Goal: Task Accomplishment & Management: Use online tool/utility

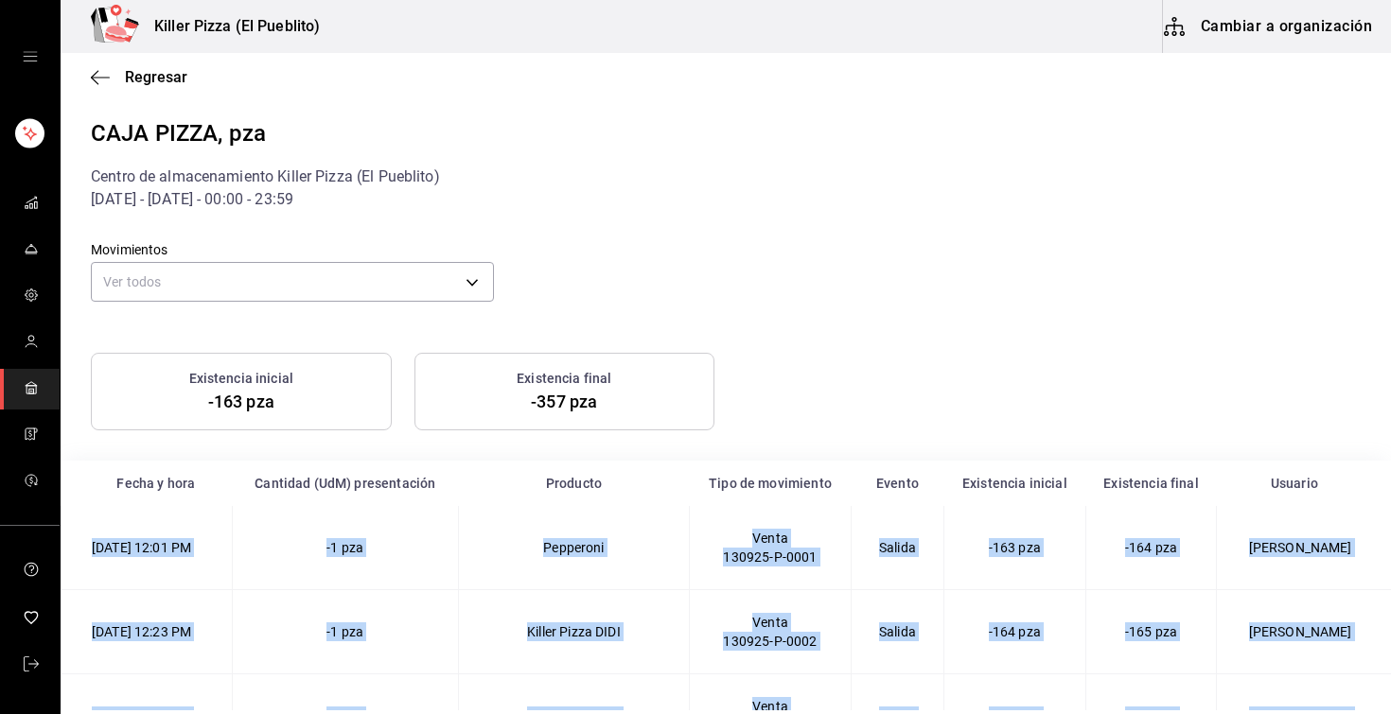
scroll to position [7861, 0]
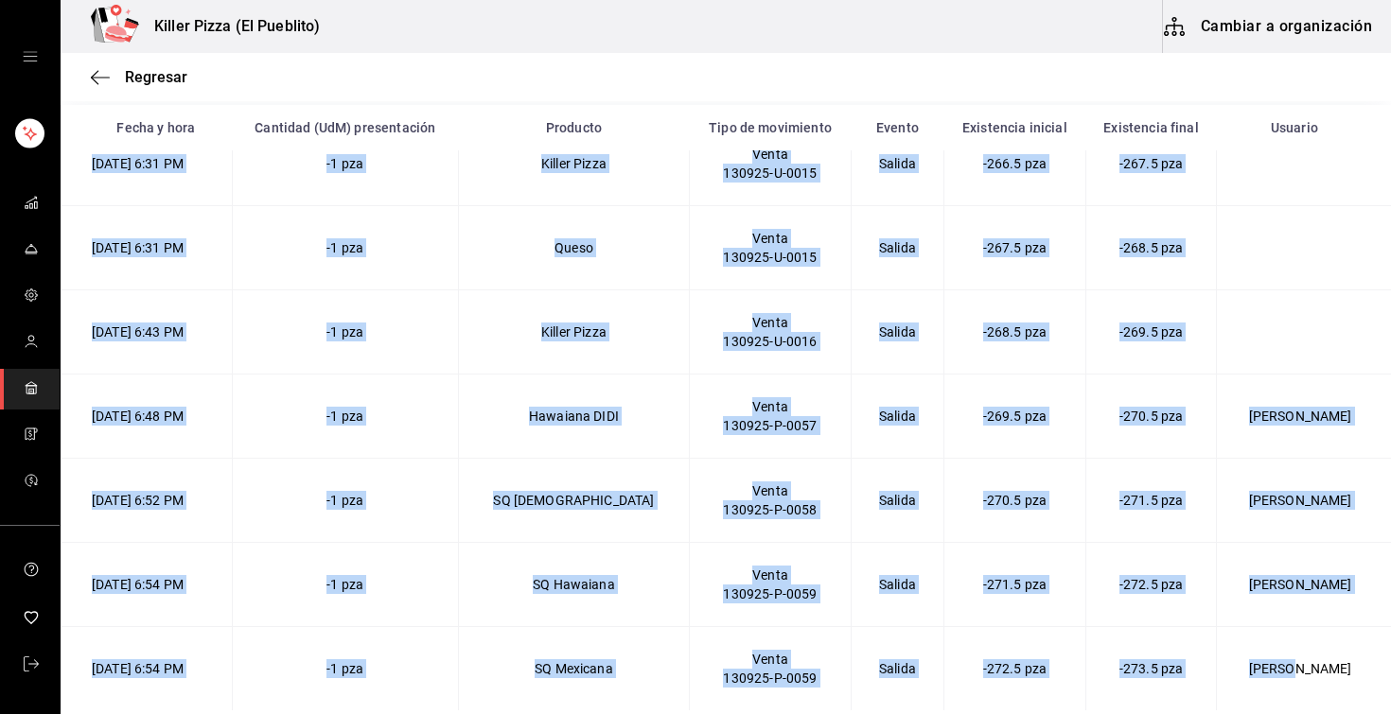
click at [506, 44] on div "Killer Pizza (El Pueblito) Cambiar a organización" at bounding box center [726, 26] width 1330 height 53
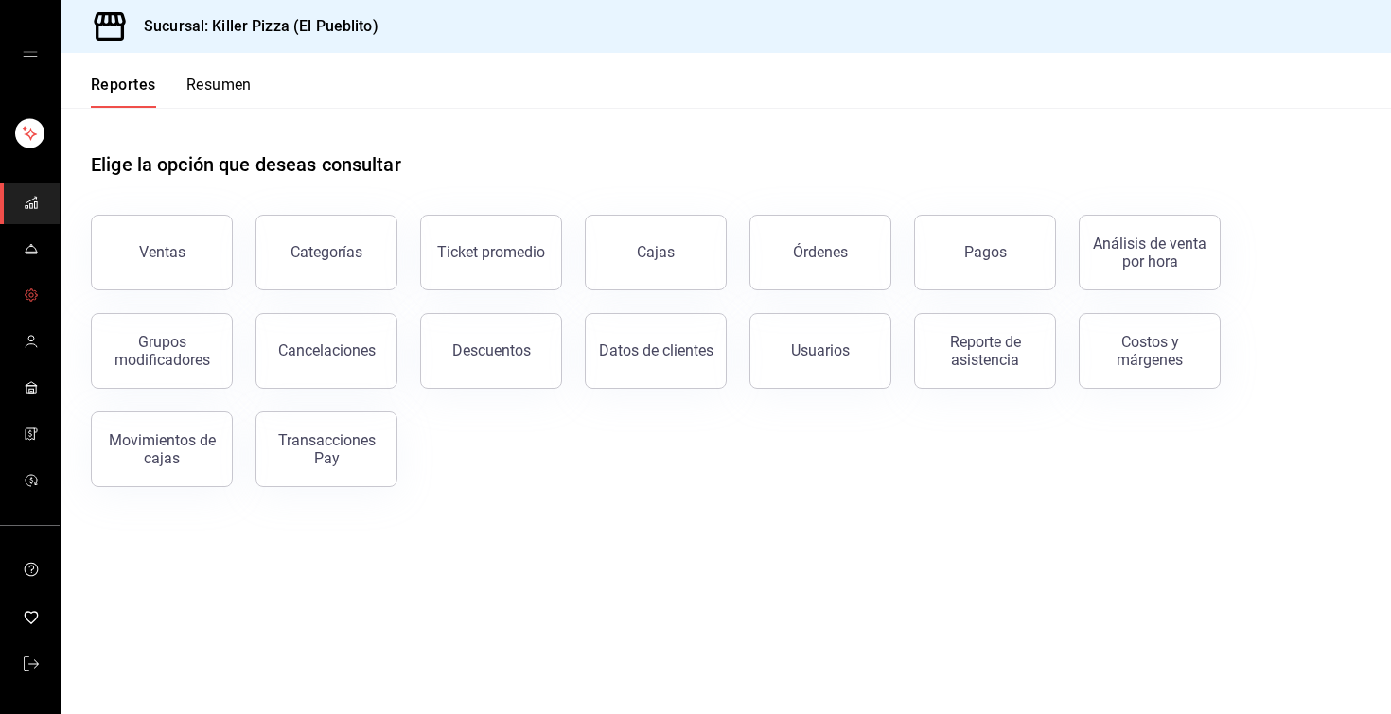
click at [31, 294] on icon "mailbox folders" at bounding box center [31, 295] width 15 height 15
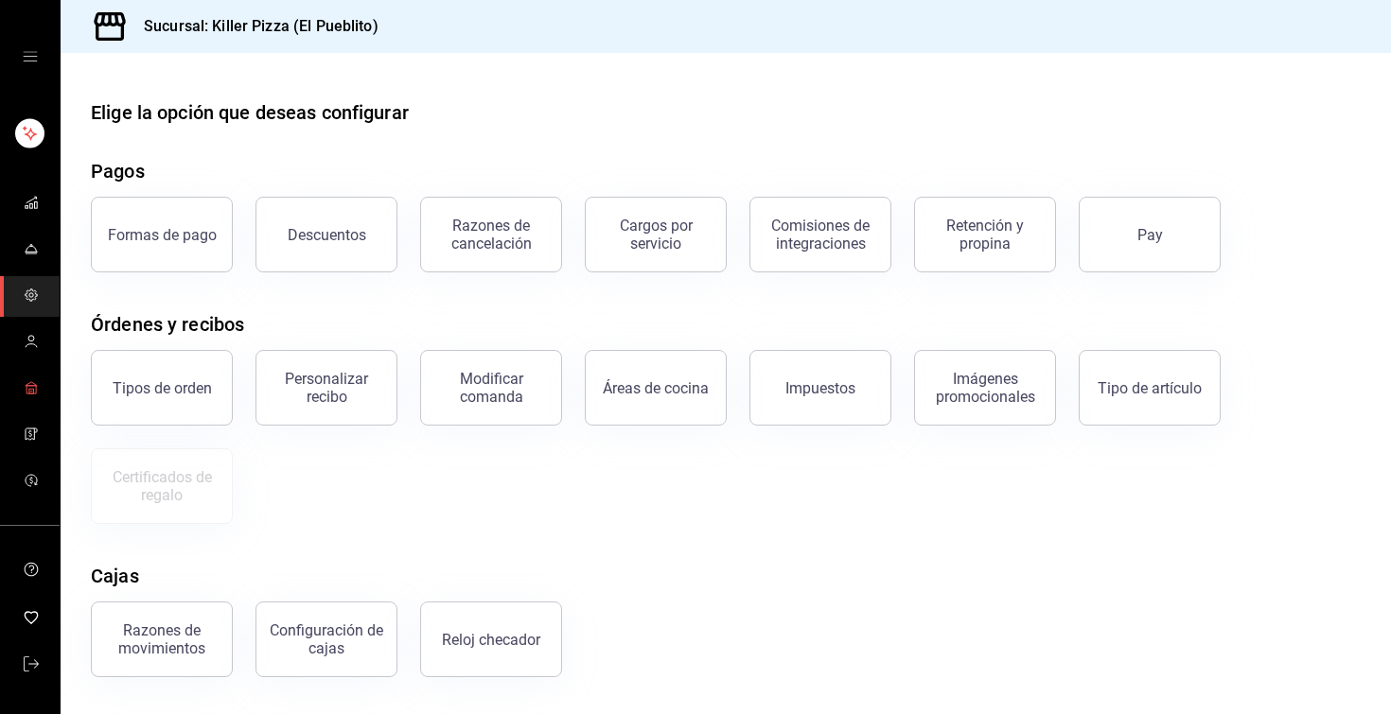
click at [16, 399] on link "mailbox folders" at bounding box center [30, 389] width 60 height 41
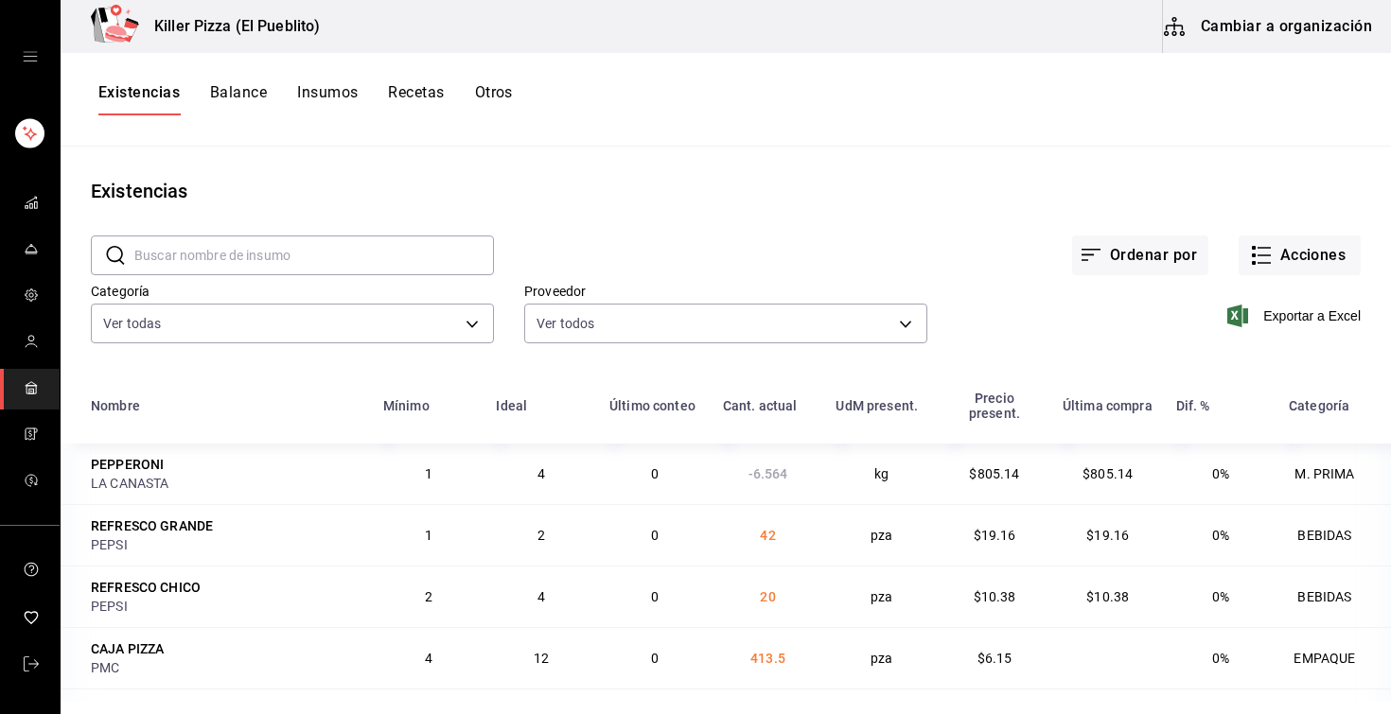
click at [495, 97] on button "Otros" at bounding box center [494, 99] width 38 height 32
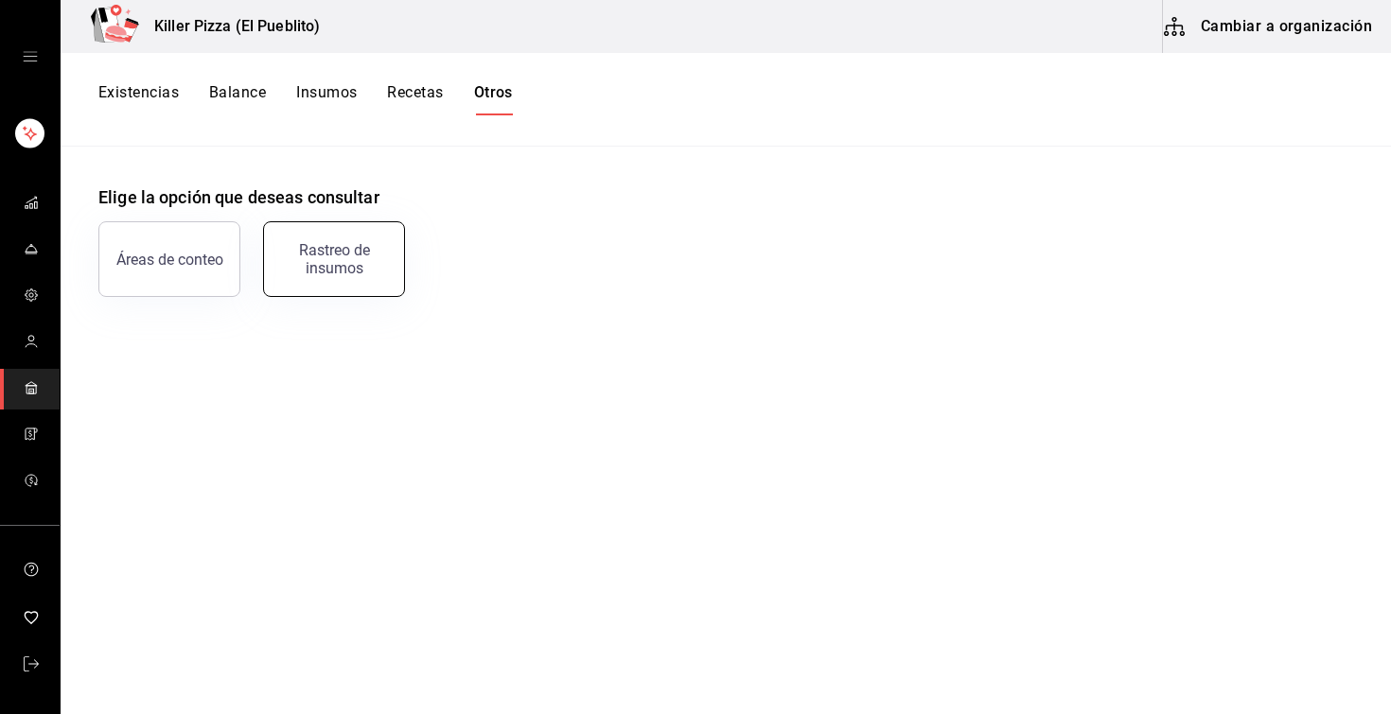
click at [301, 278] on button "Rastreo de insumos" at bounding box center [334, 259] width 142 height 76
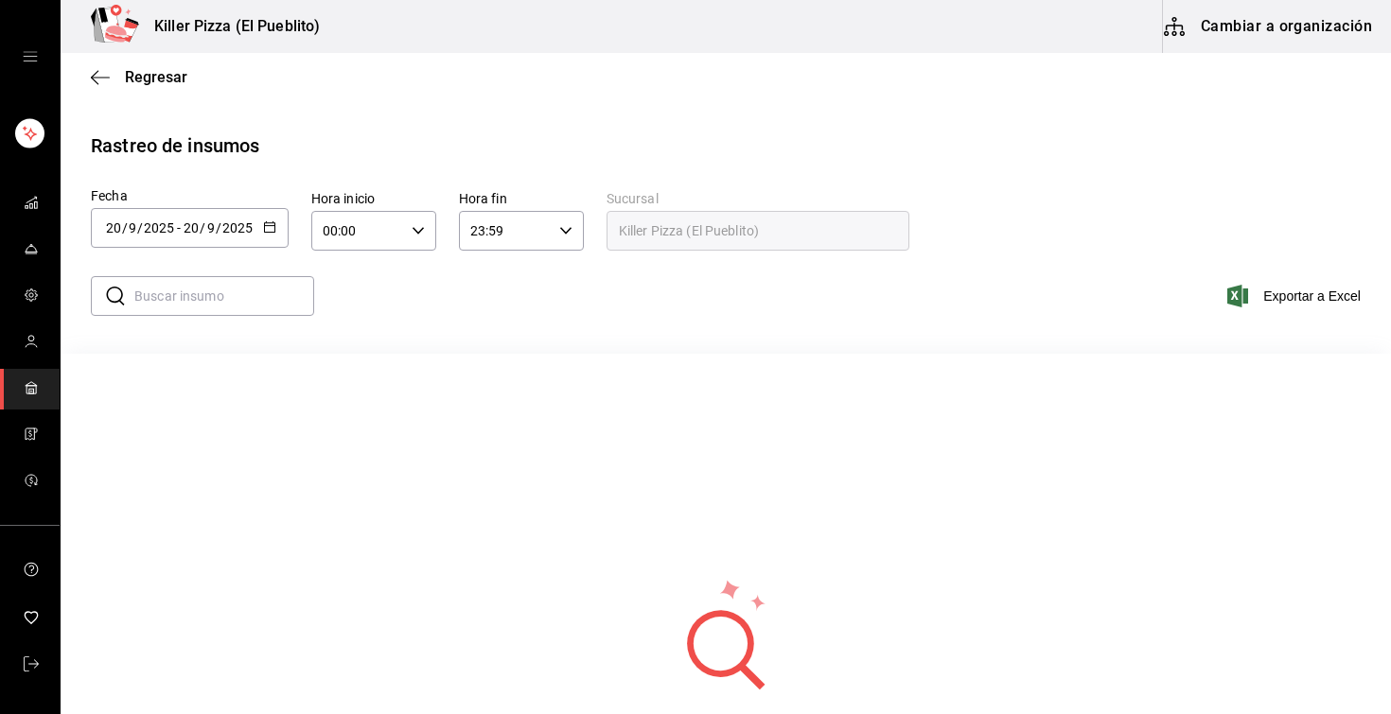
click at [261, 217] on div "2025-09-20 20 / 9 / 2025 - 2025-09-20 20 / 9 / 2025" at bounding box center [190, 228] width 198 height 40
click at [184, 585] on li "Rango de fechas" at bounding box center [180, 586] width 179 height 43
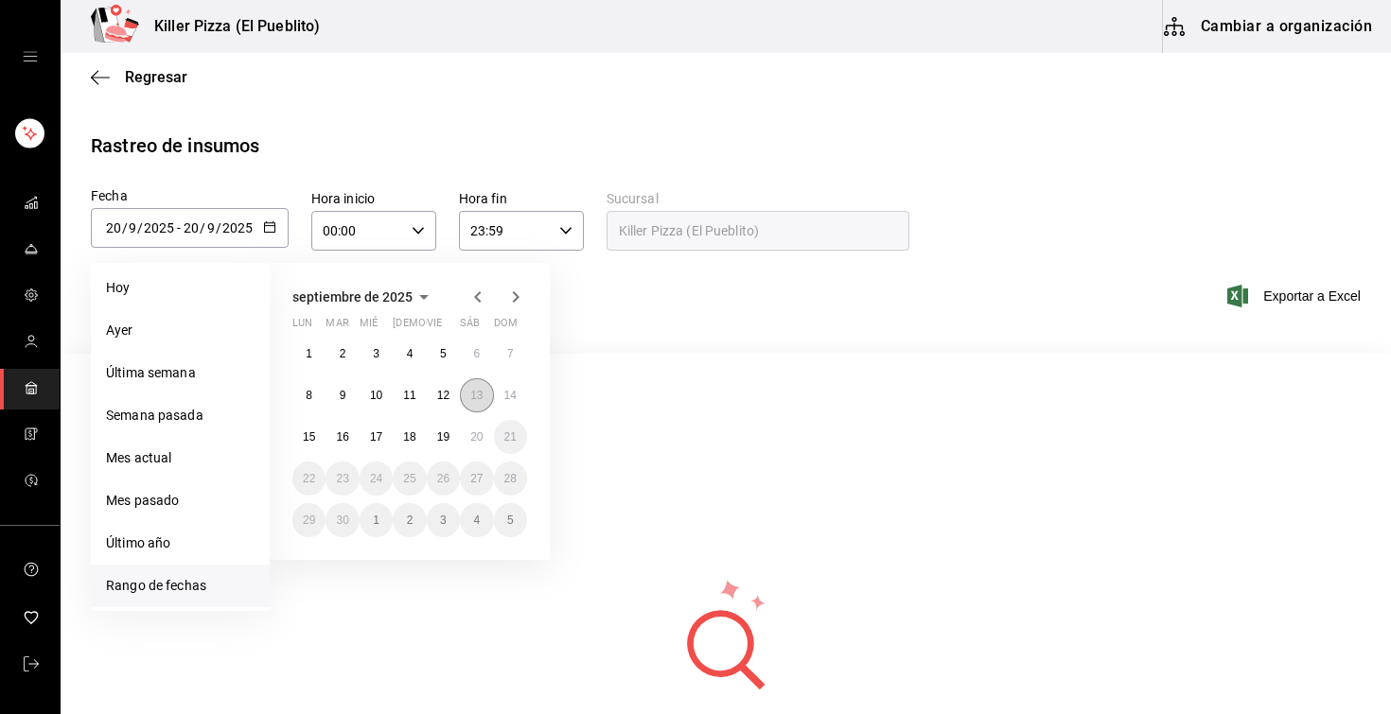
click at [466, 390] on button "13" at bounding box center [476, 395] width 33 height 34
type input "2025-09-13"
type input "13"
type input "2025-09-13"
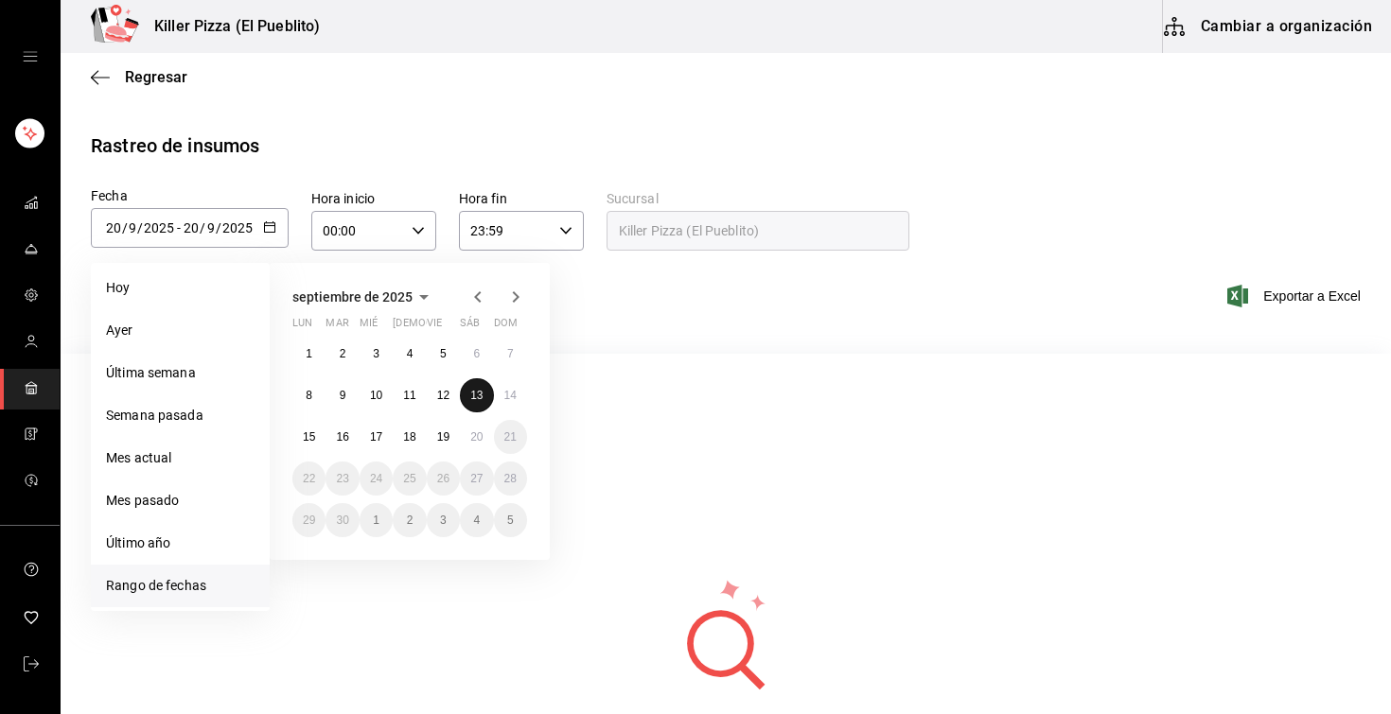
type input "13"
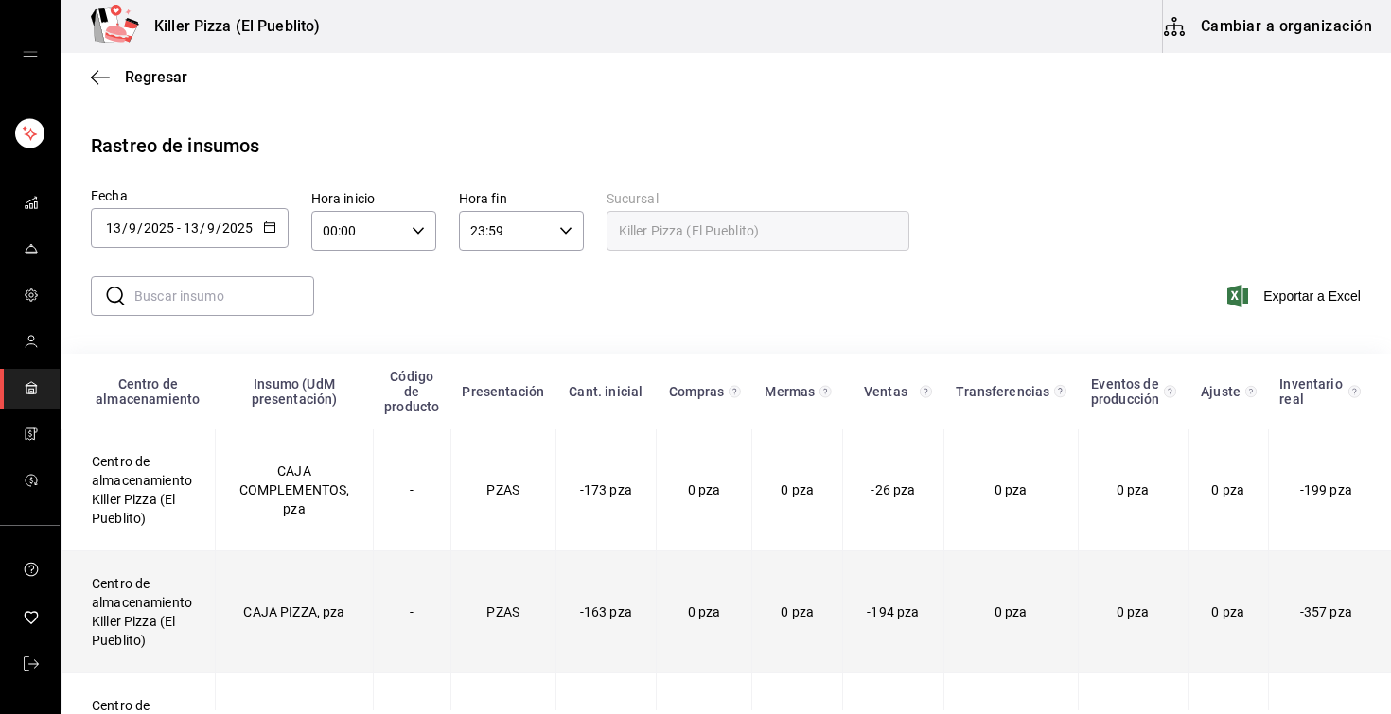
click at [119, 595] on td "Centro de almacenamiento Killer Pizza (El Pueblito)" at bounding box center [138, 613] width 154 height 122
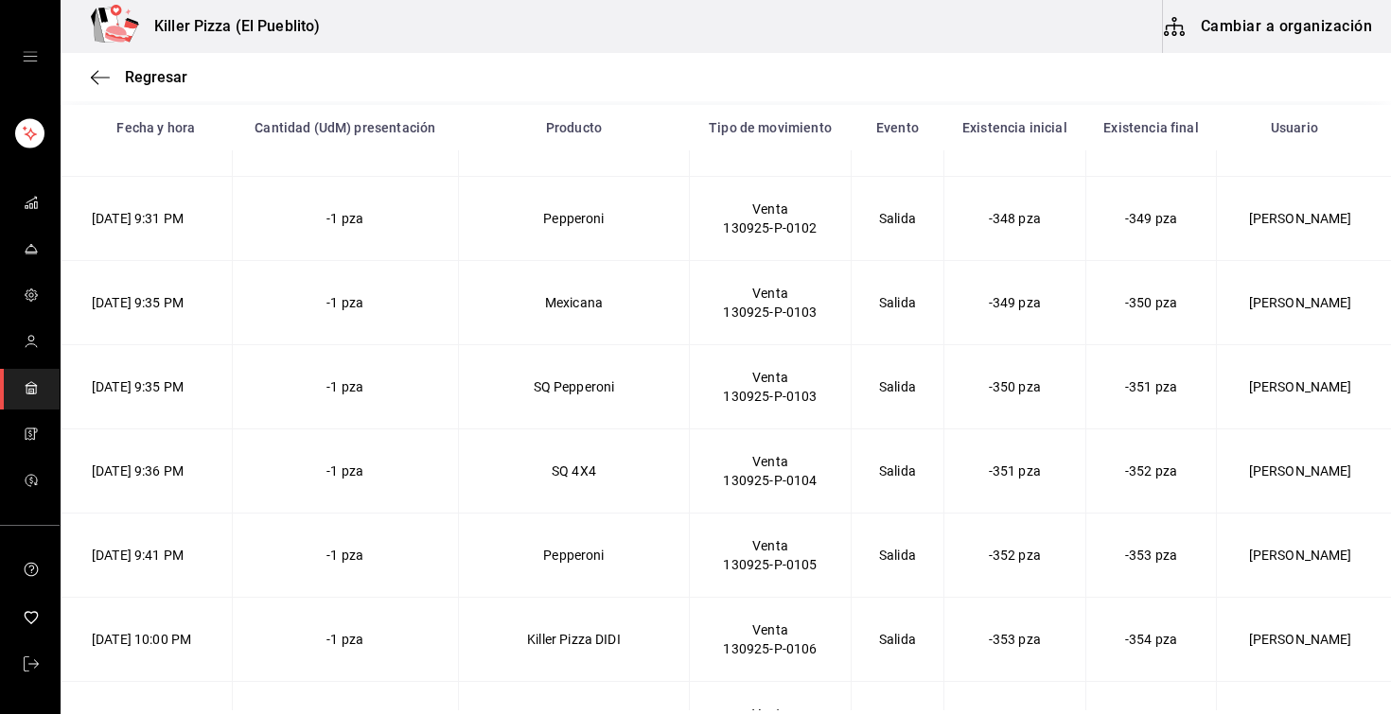
scroll to position [13175, 0]
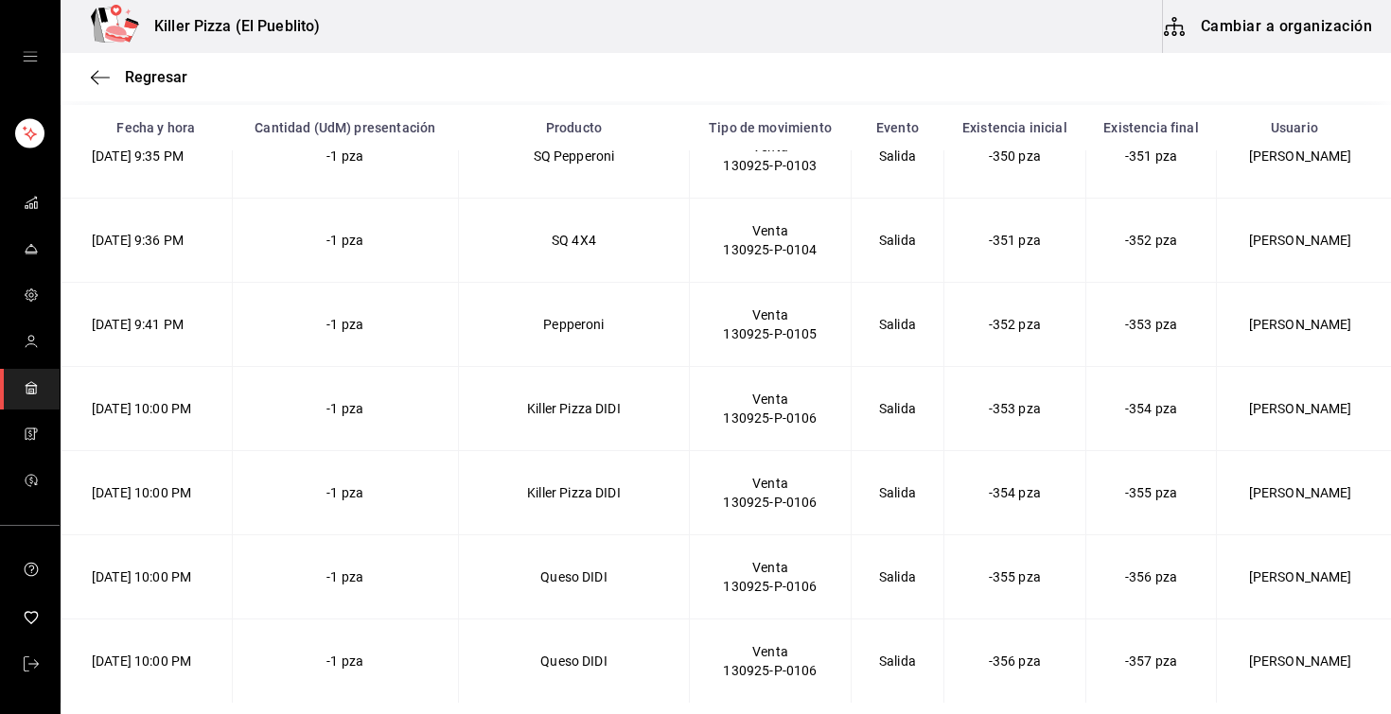
click at [156, 86] on div "Regresar" at bounding box center [726, 77] width 1330 height 48
click at [147, 68] on span "Regresar" at bounding box center [156, 77] width 62 height 18
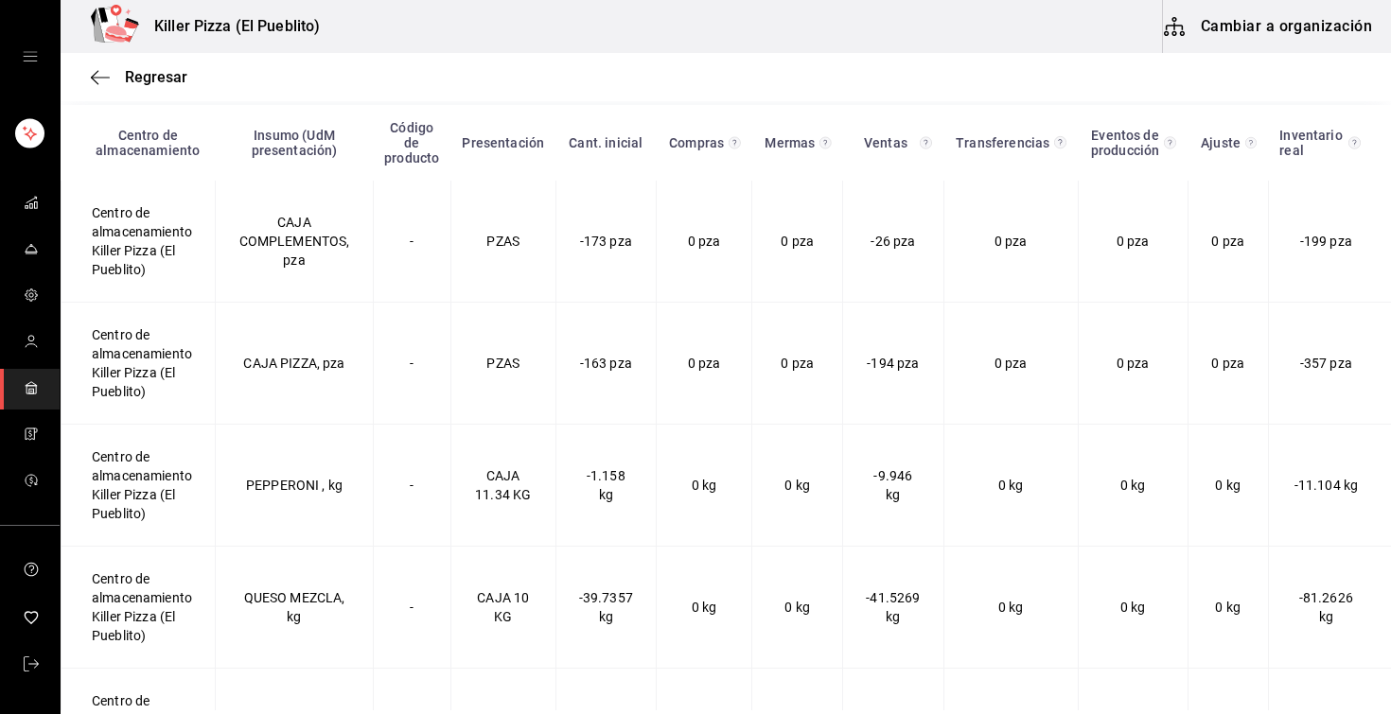
scroll to position [249, 0]
click at [148, 73] on span "Regresar" at bounding box center [156, 77] width 62 height 18
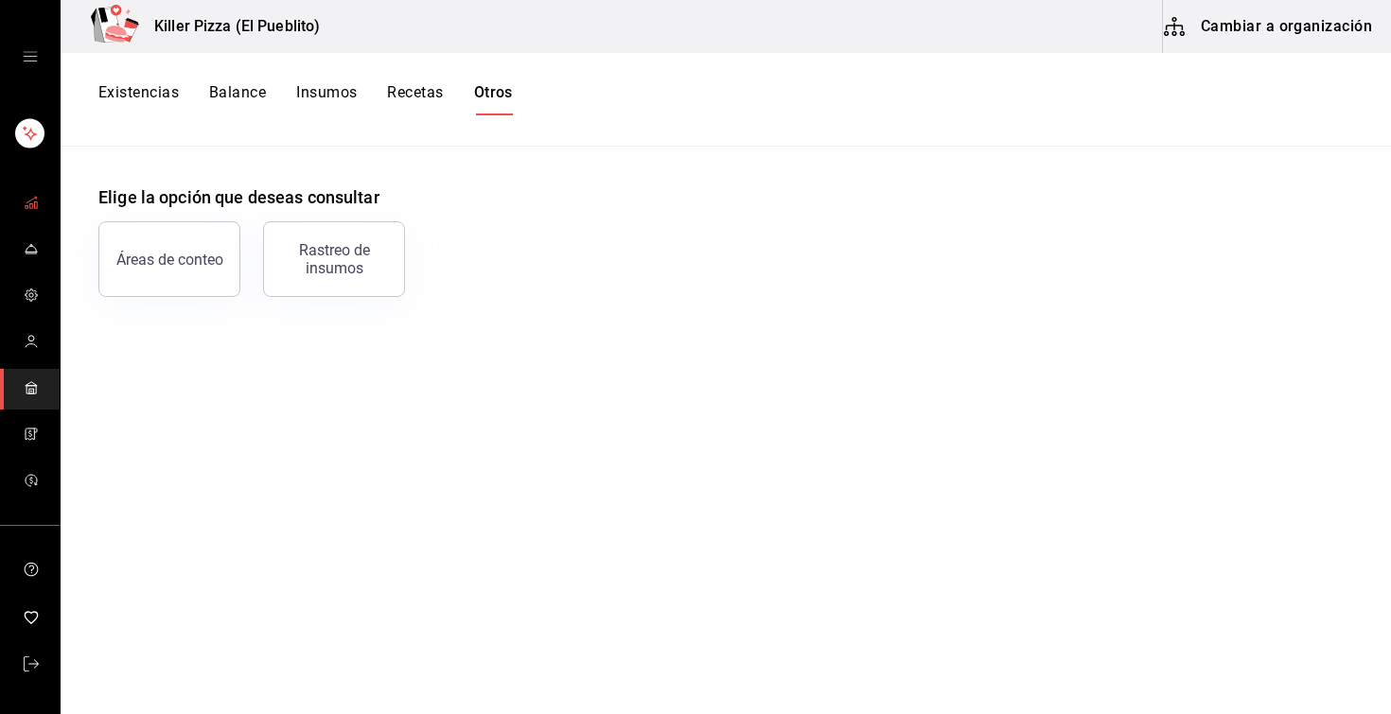
click at [38, 215] on span "mailbox folders" at bounding box center [31, 204] width 15 height 26
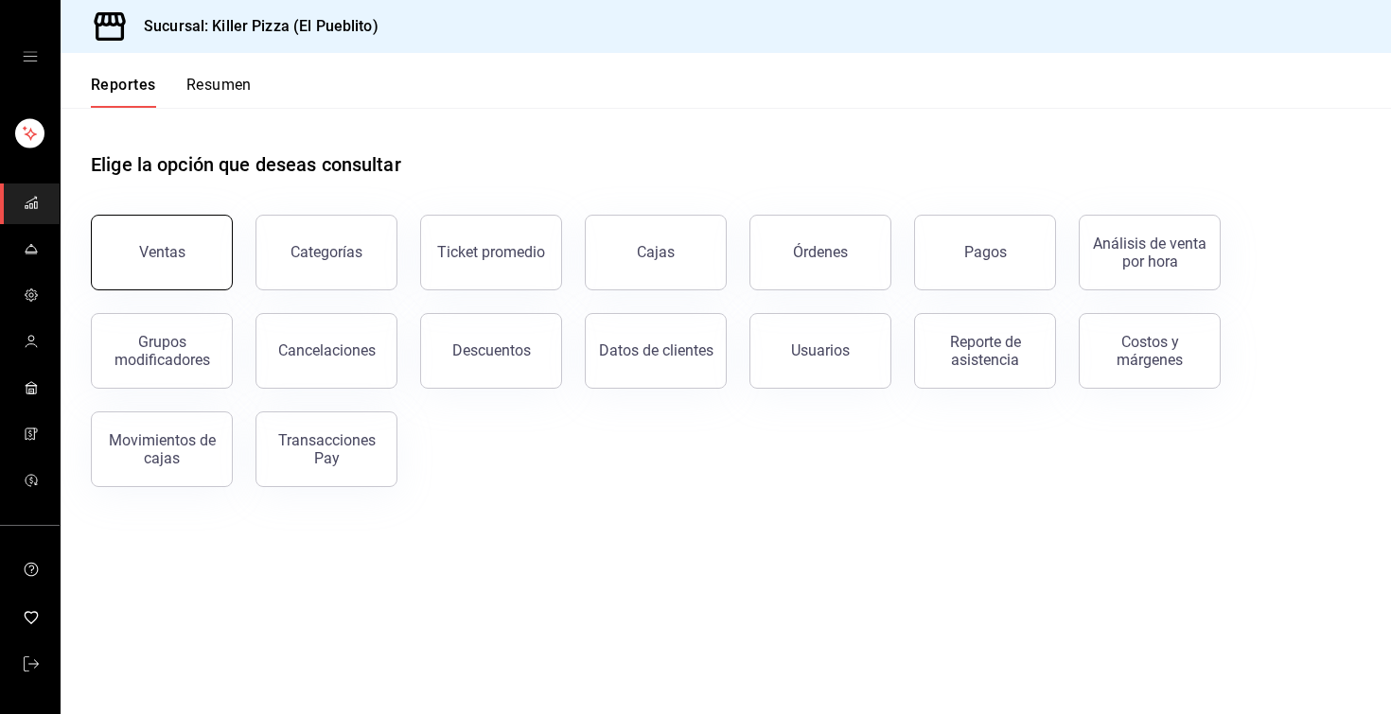
click at [193, 235] on button "Ventas" at bounding box center [162, 253] width 142 height 76
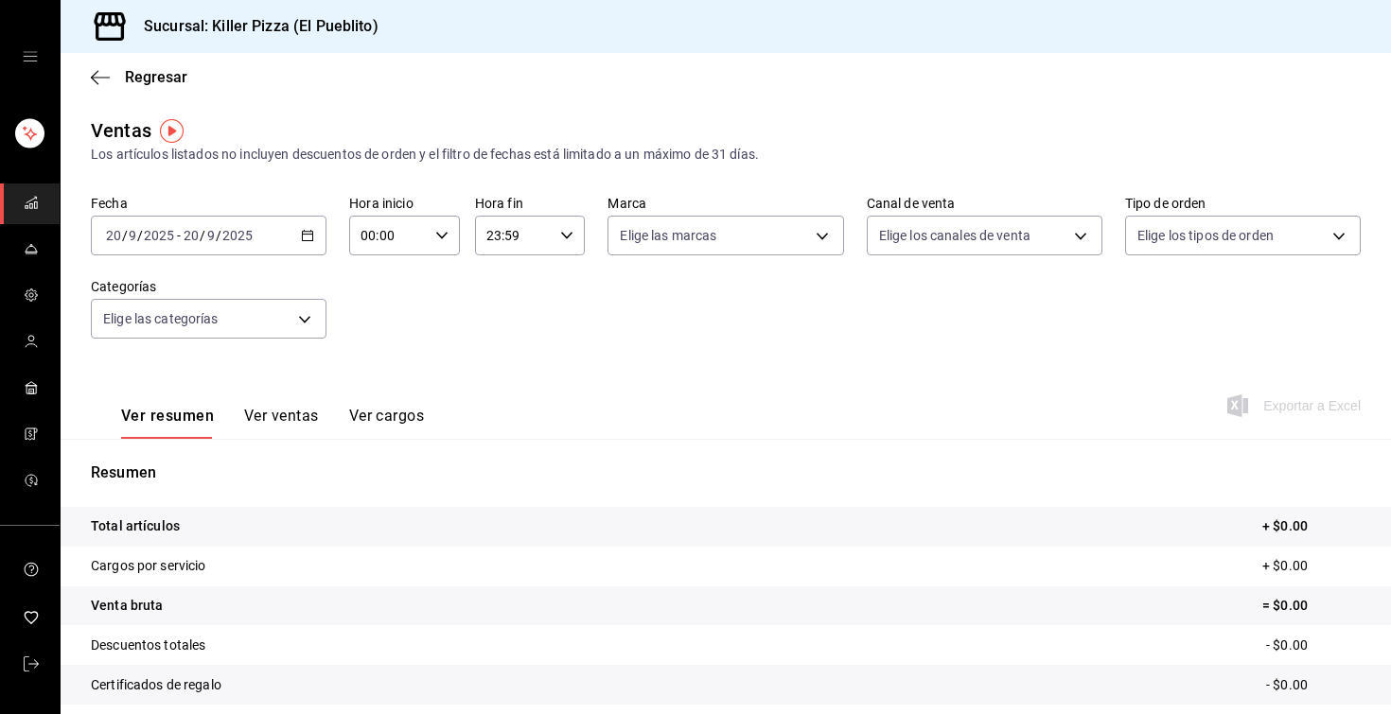
click at [311, 231] on \(Stroke\) "button" at bounding box center [307, 236] width 11 height 10
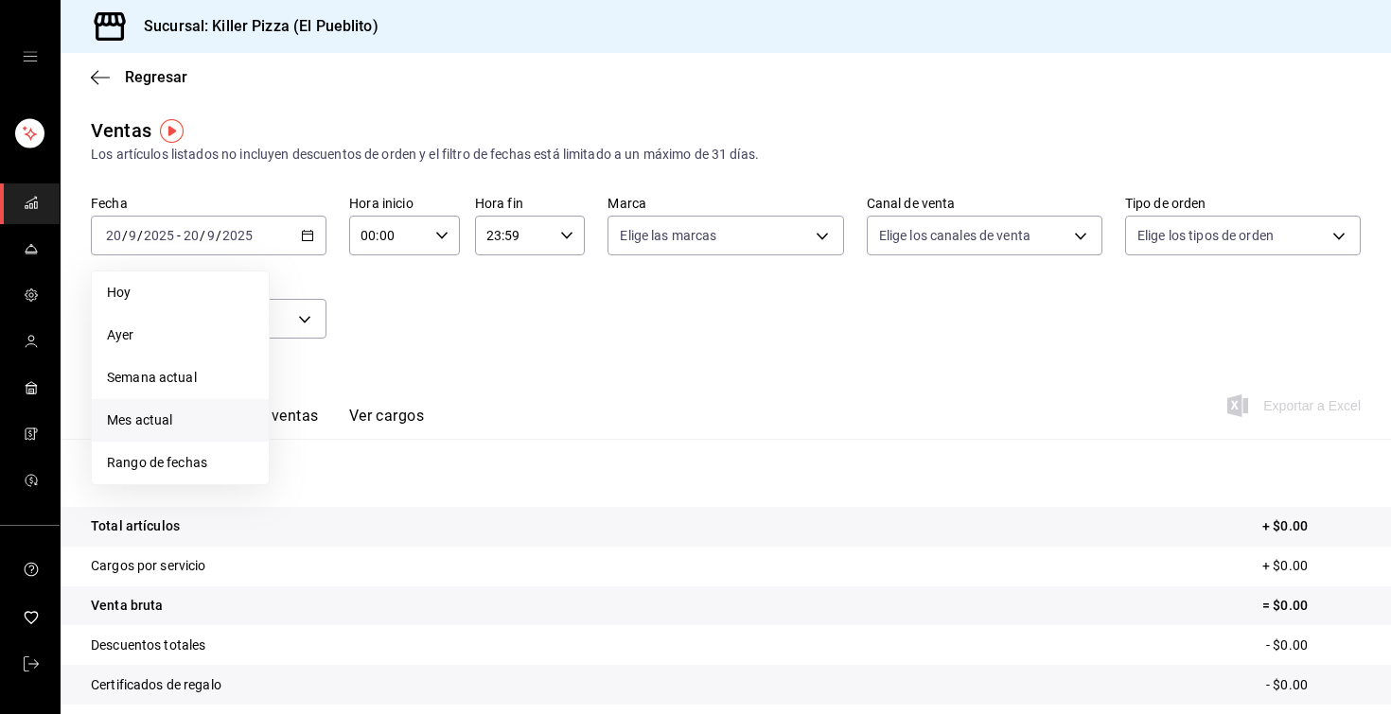
click at [164, 419] on span "Mes actual" at bounding box center [180, 421] width 147 height 20
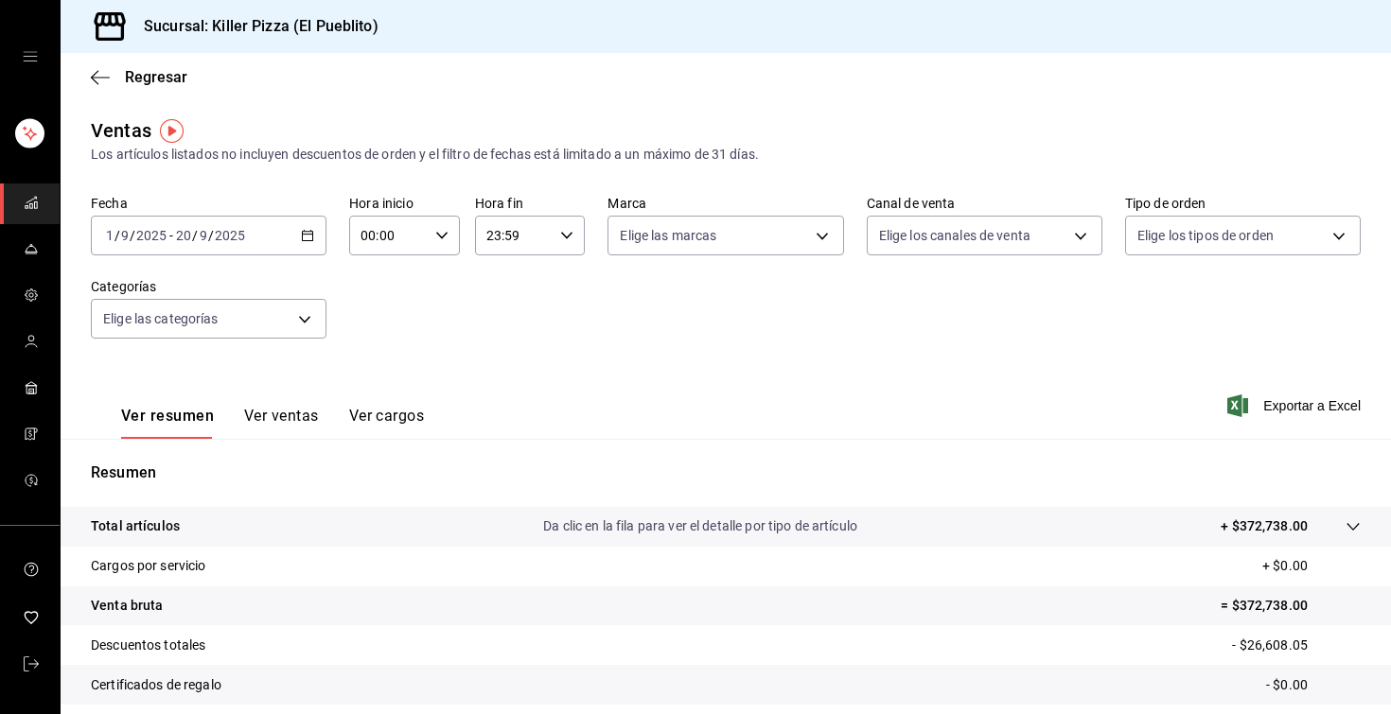
click at [294, 415] on button "Ver ventas" at bounding box center [281, 423] width 75 height 32
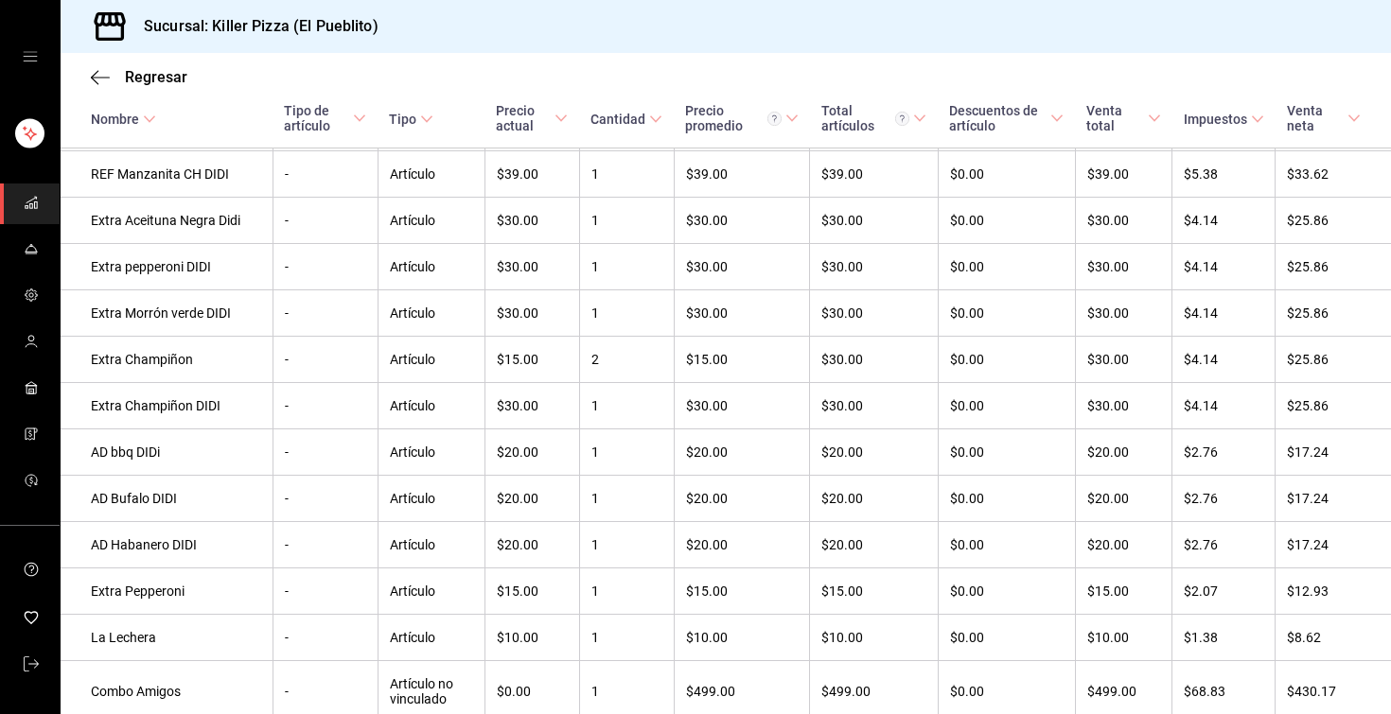
scroll to position [4931, 0]
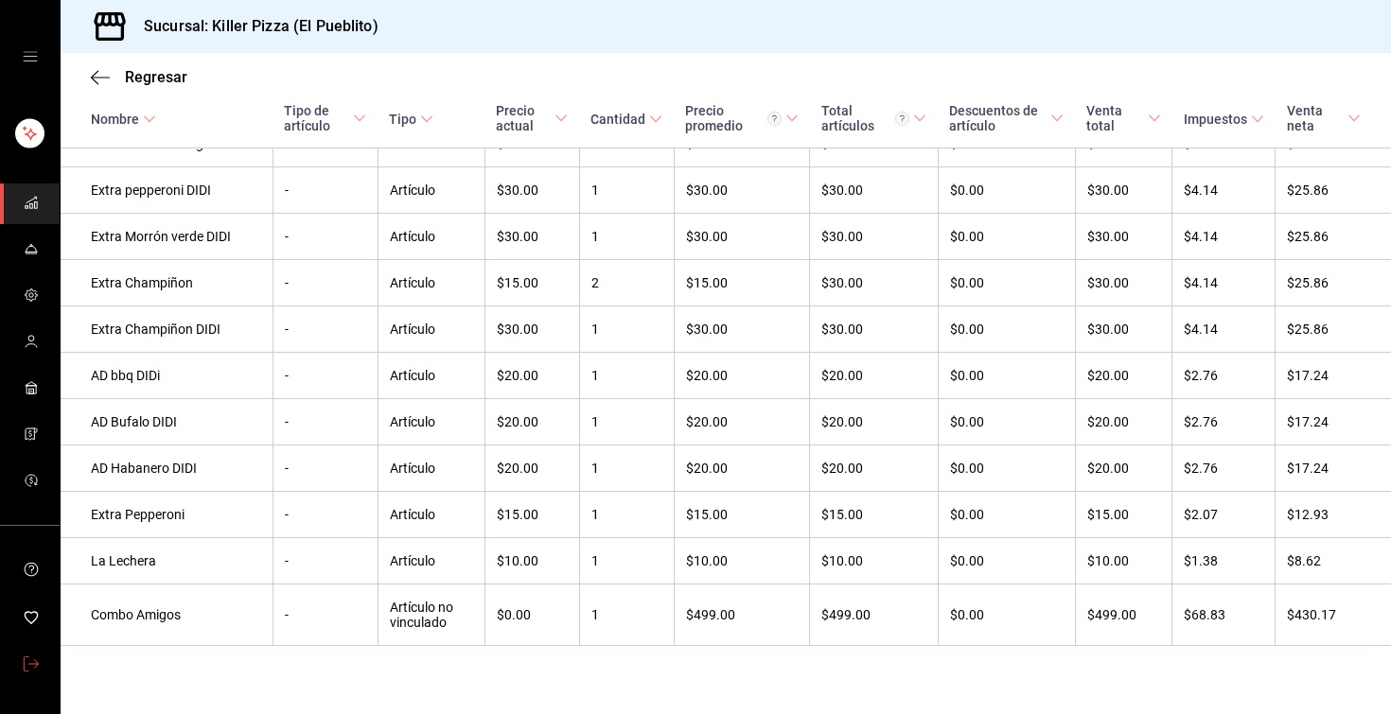
click at [30, 662] on icon "mailbox folders" at bounding box center [31, 664] width 15 height 15
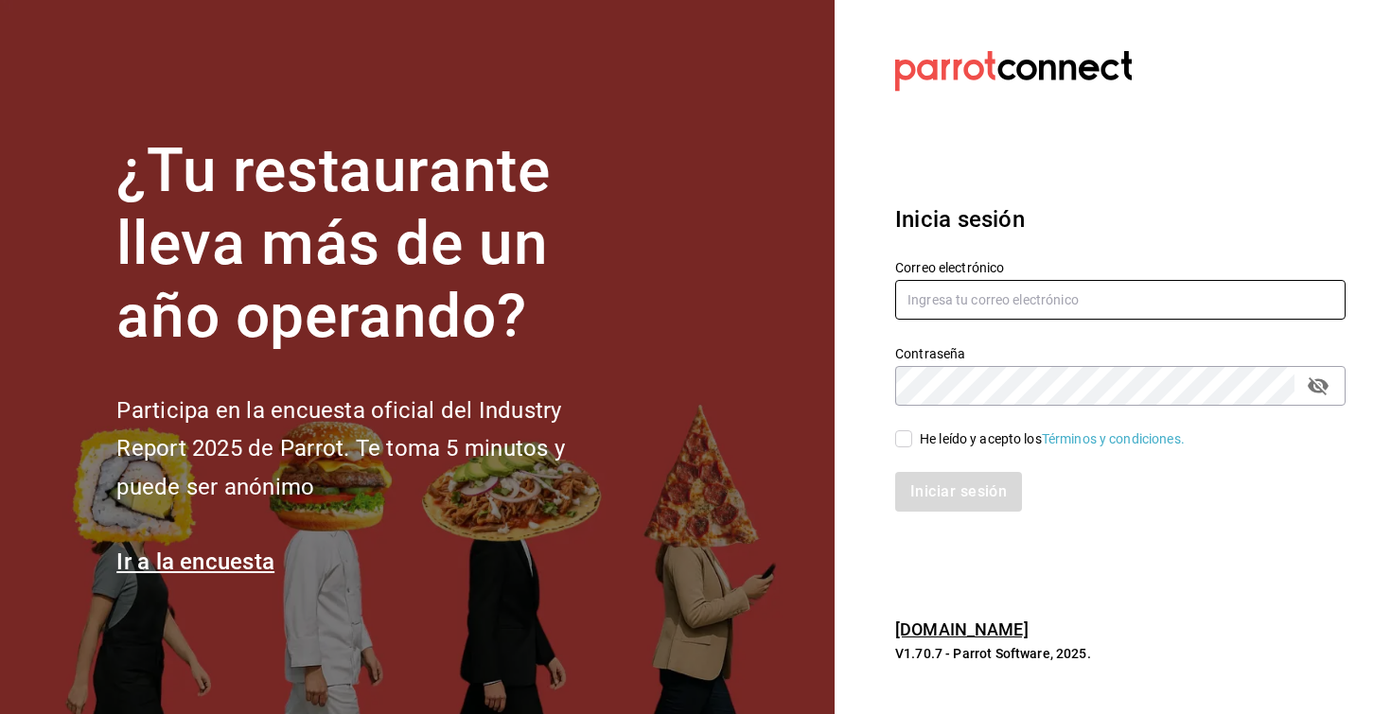
click at [1034, 295] on input "text" at bounding box center [1120, 300] width 450 height 40
type input "killer@pizza.com"
click at [904, 445] on input "He leído y acepto los Términos y condiciones." at bounding box center [903, 438] width 17 height 17
checkbox input "true"
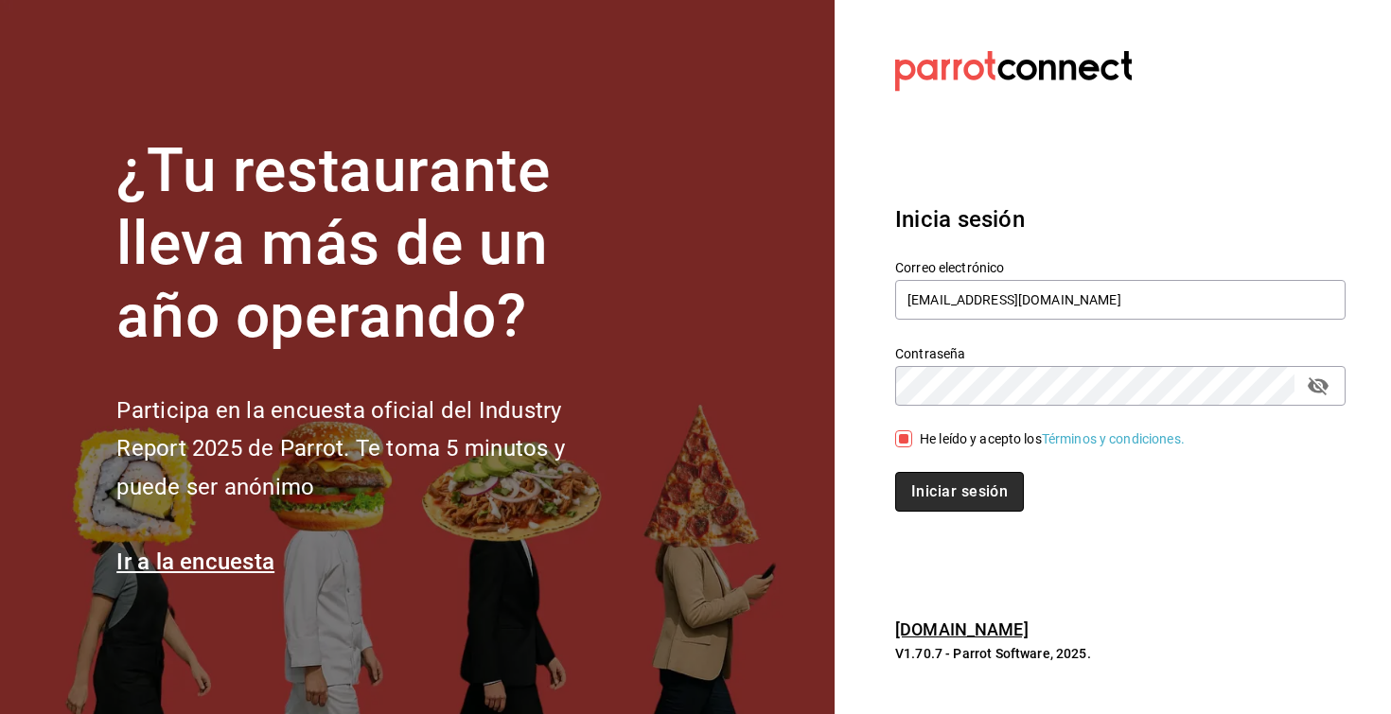
click at [995, 478] on button "Iniciar sesión" at bounding box center [959, 492] width 129 height 40
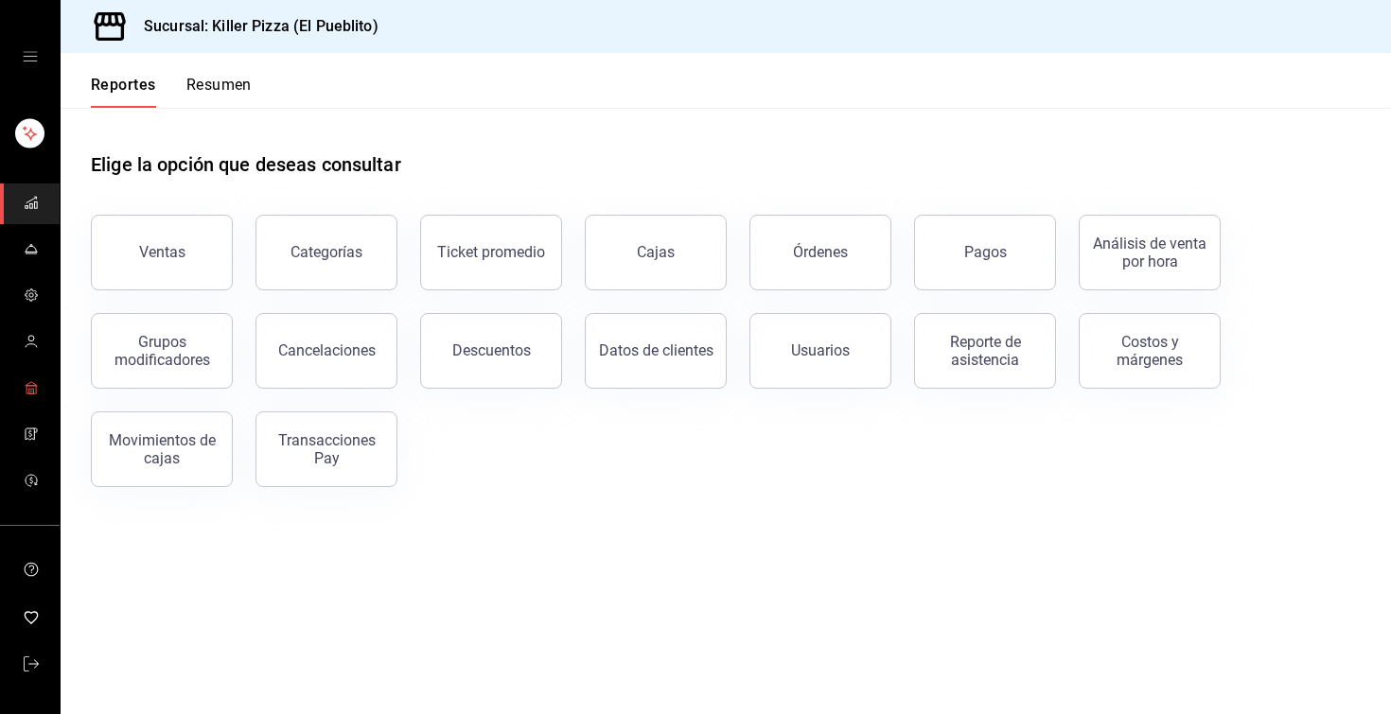
click at [22, 385] on link "mailbox folders" at bounding box center [30, 389] width 60 height 41
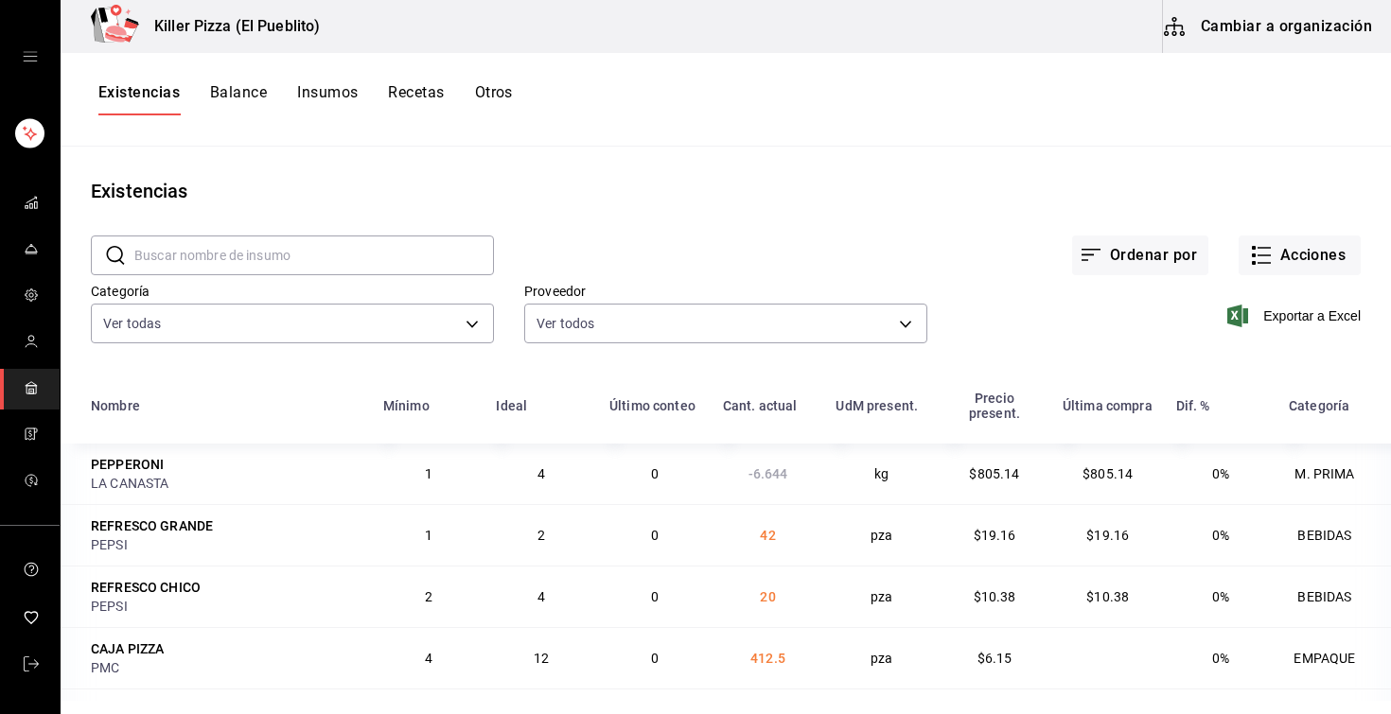
click at [503, 97] on button "Otros" at bounding box center [494, 99] width 38 height 32
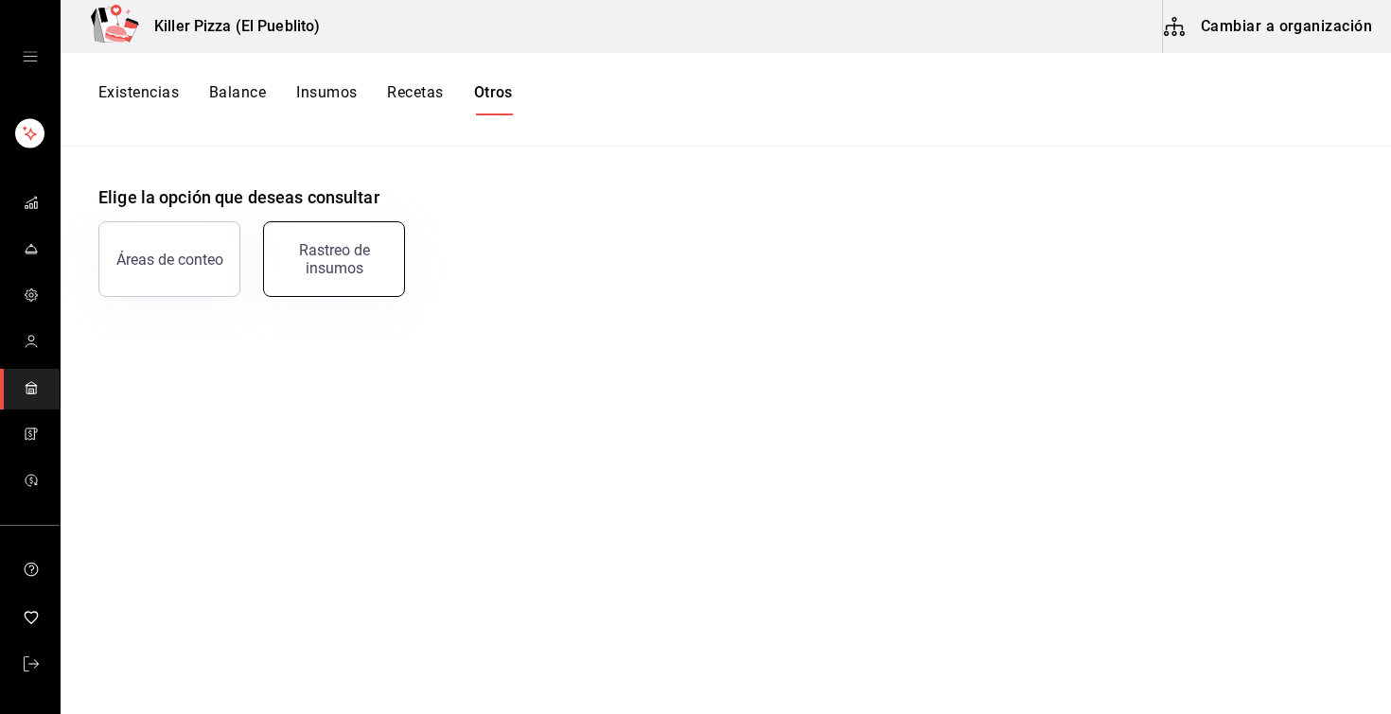
click at [348, 254] on div "Rastreo de insumos" at bounding box center [333, 259] width 117 height 36
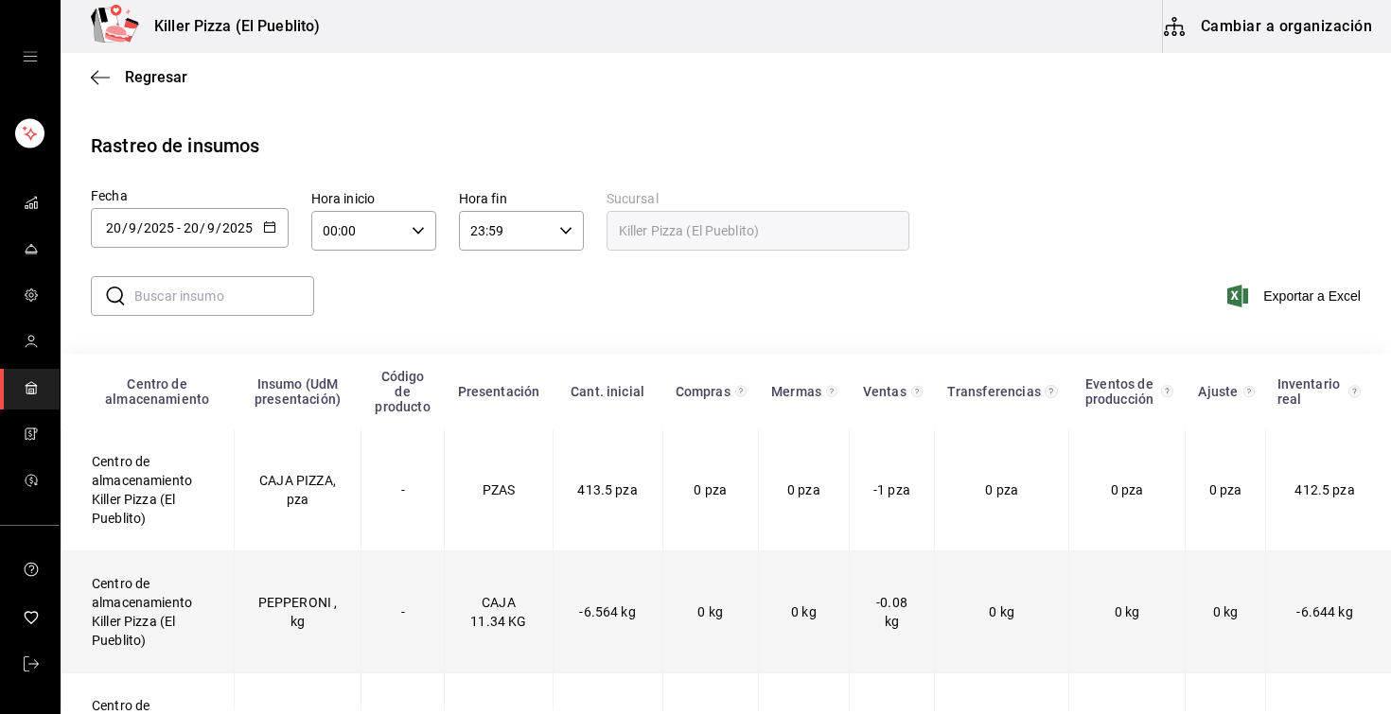
scroll to position [78, 0]
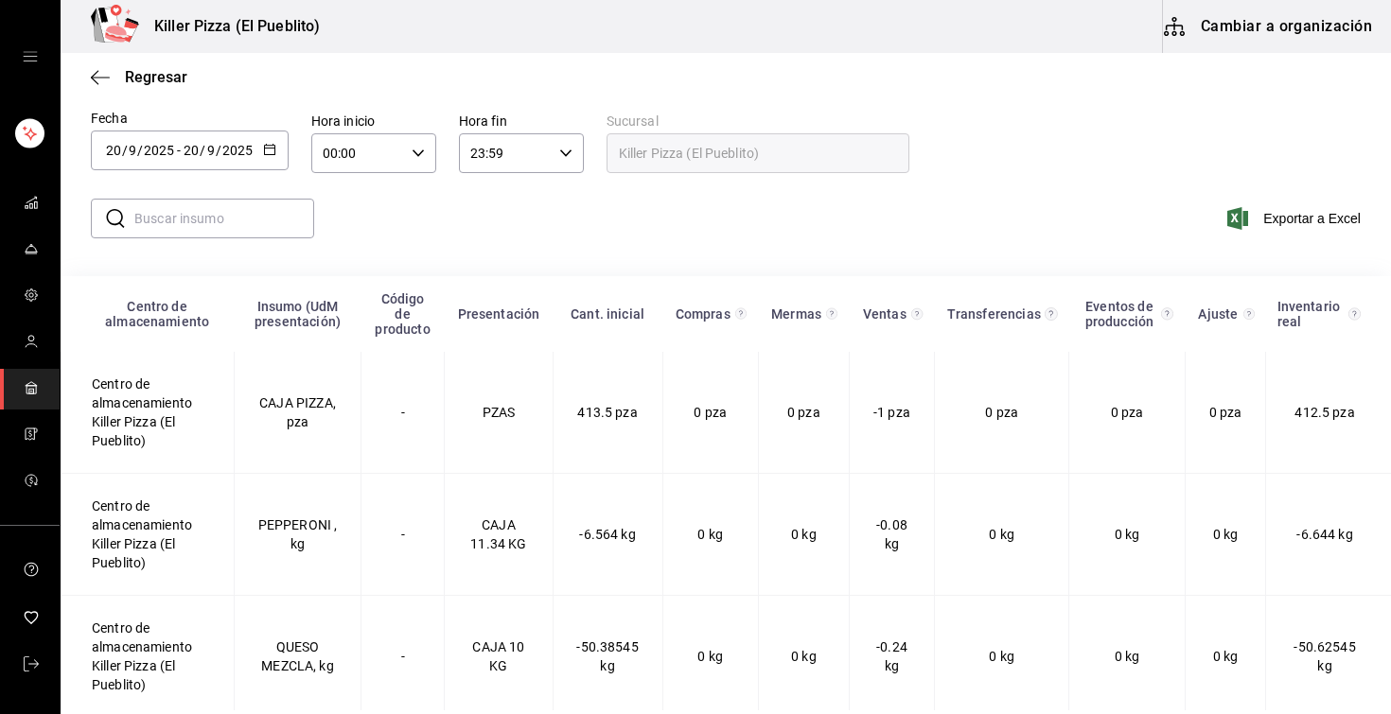
click at [272, 155] on icon "button" at bounding box center [269, 149] width 13 height 13
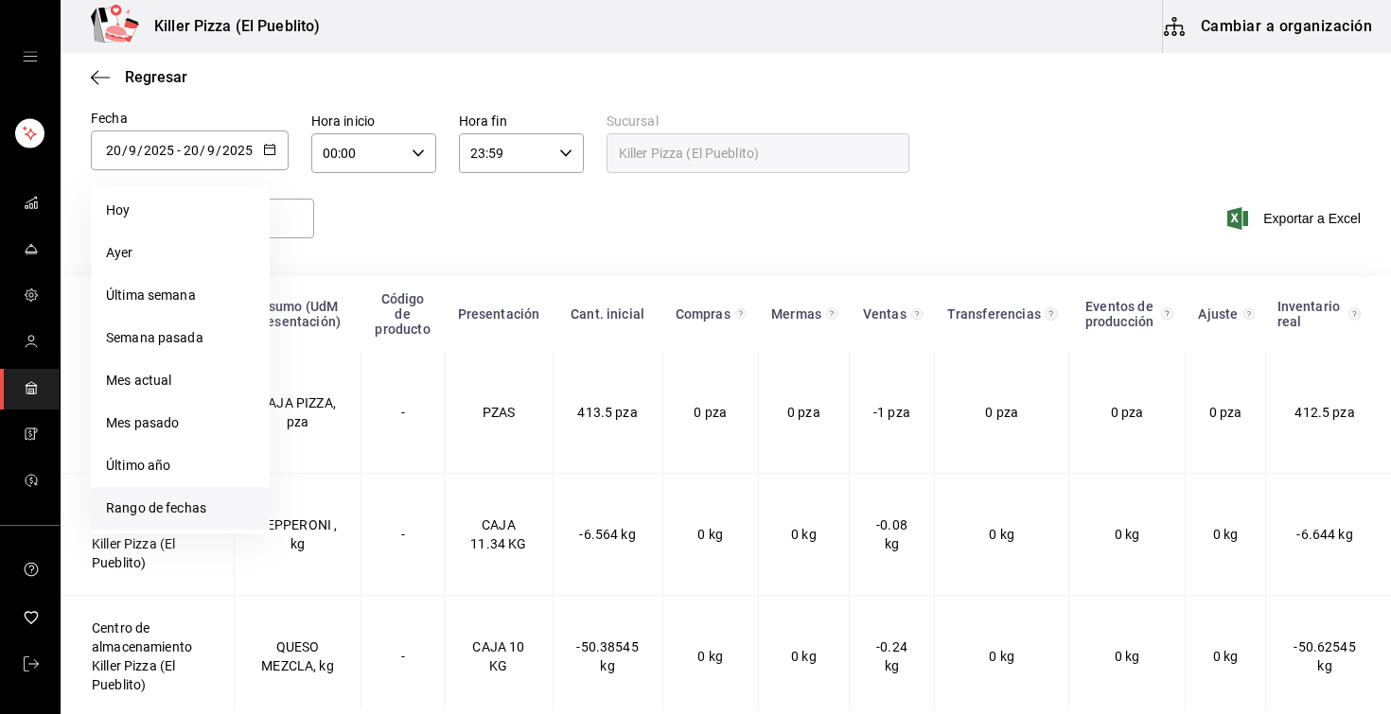
click at [144, 517] on li "Rango de fechas" at bounding box center [180, 508] width 179 height 43
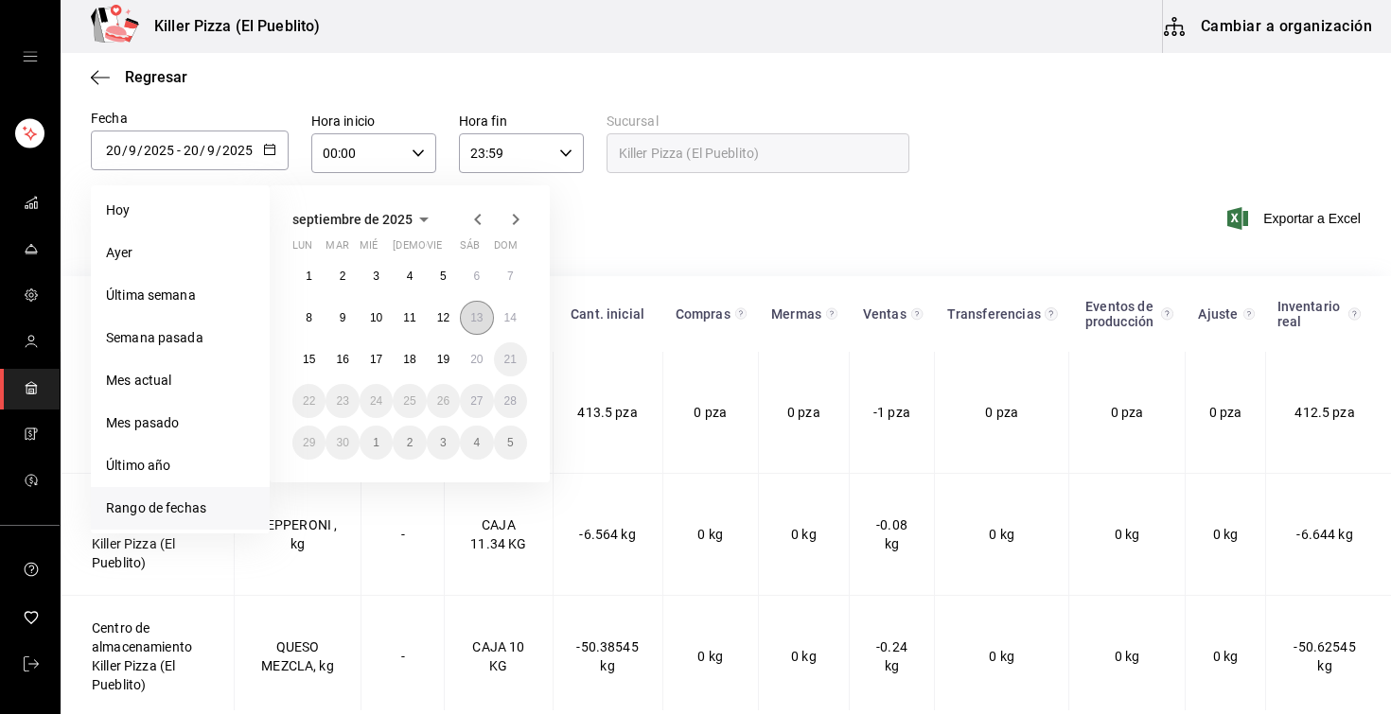
click at [480, 318] on abbr "13" at bounding box center [476, 317] width 12 height 13
type input "[DATE]"
type input "13"
type input "[DATE]"
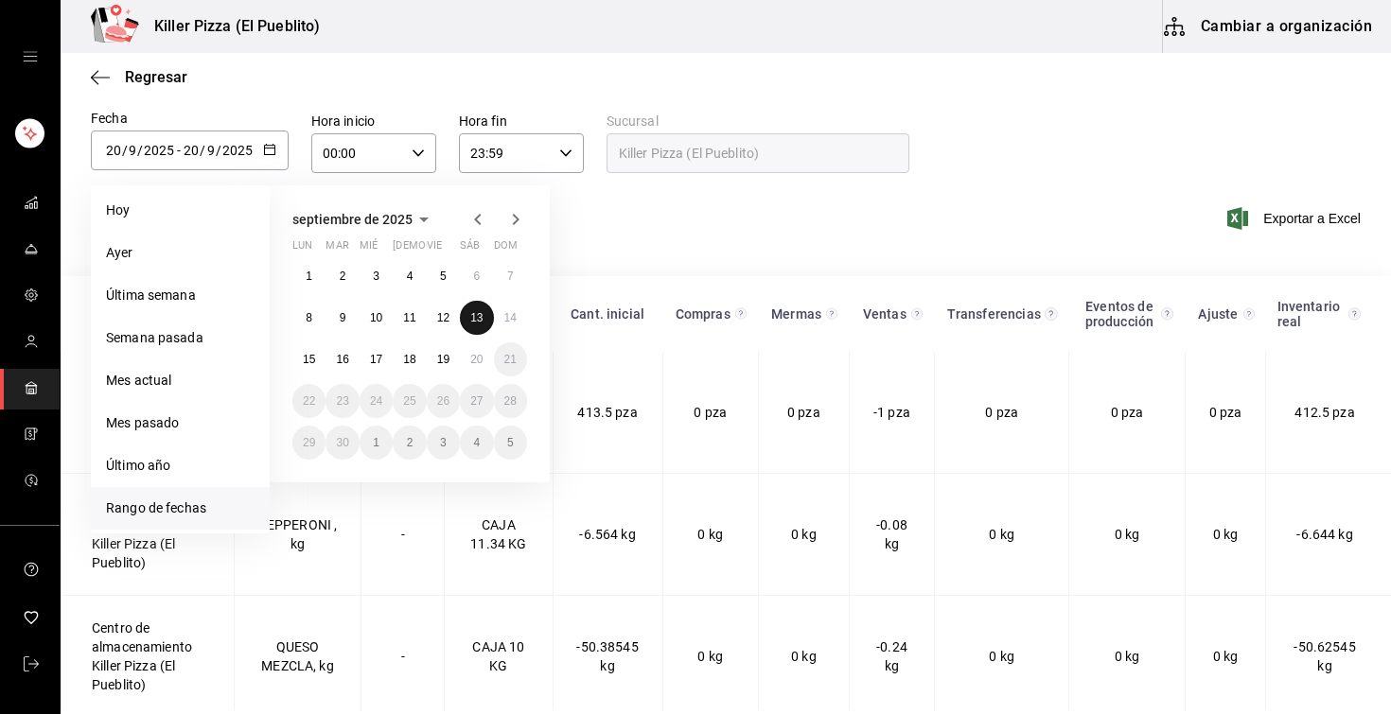
type input "13"
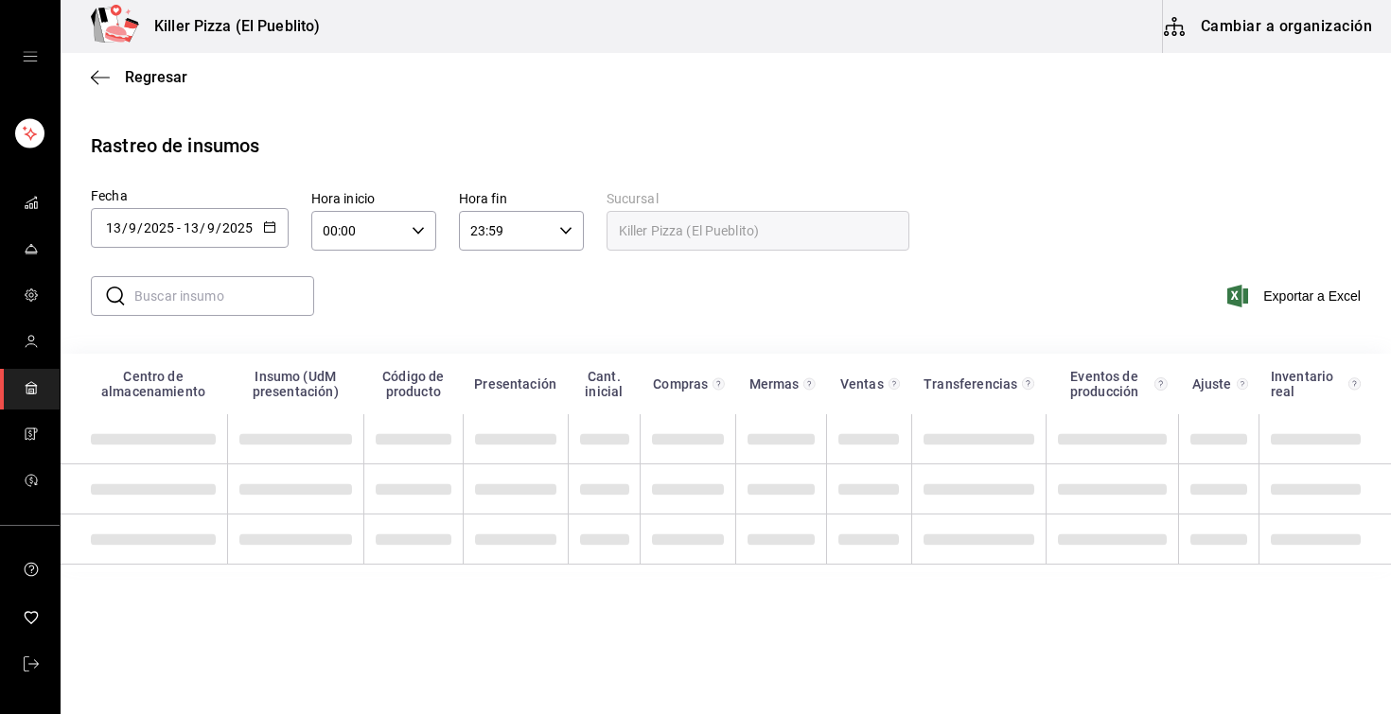
scroll to position [0, 0]
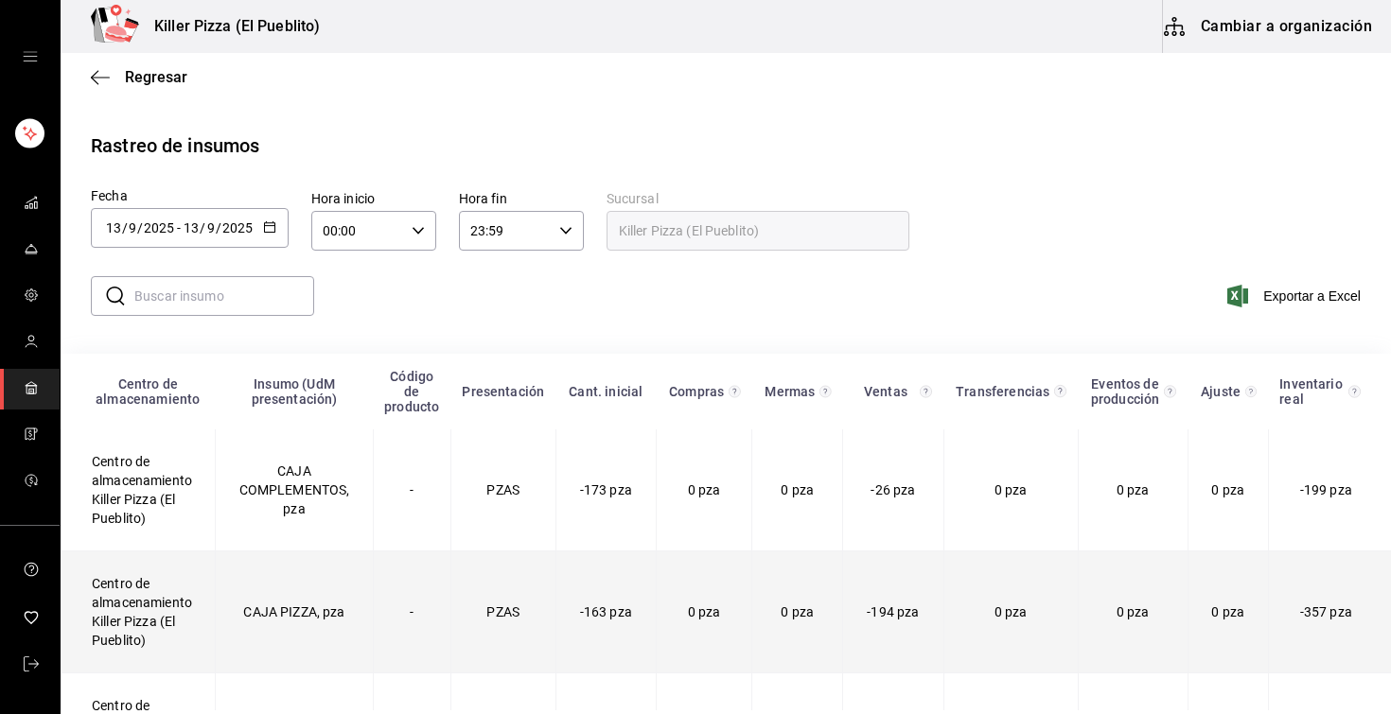
click at [133, 622] on td "Centro de almacenamiento Killer Pizza (El Pueblito)" at bounding box center [138, 613] width 154 height 122
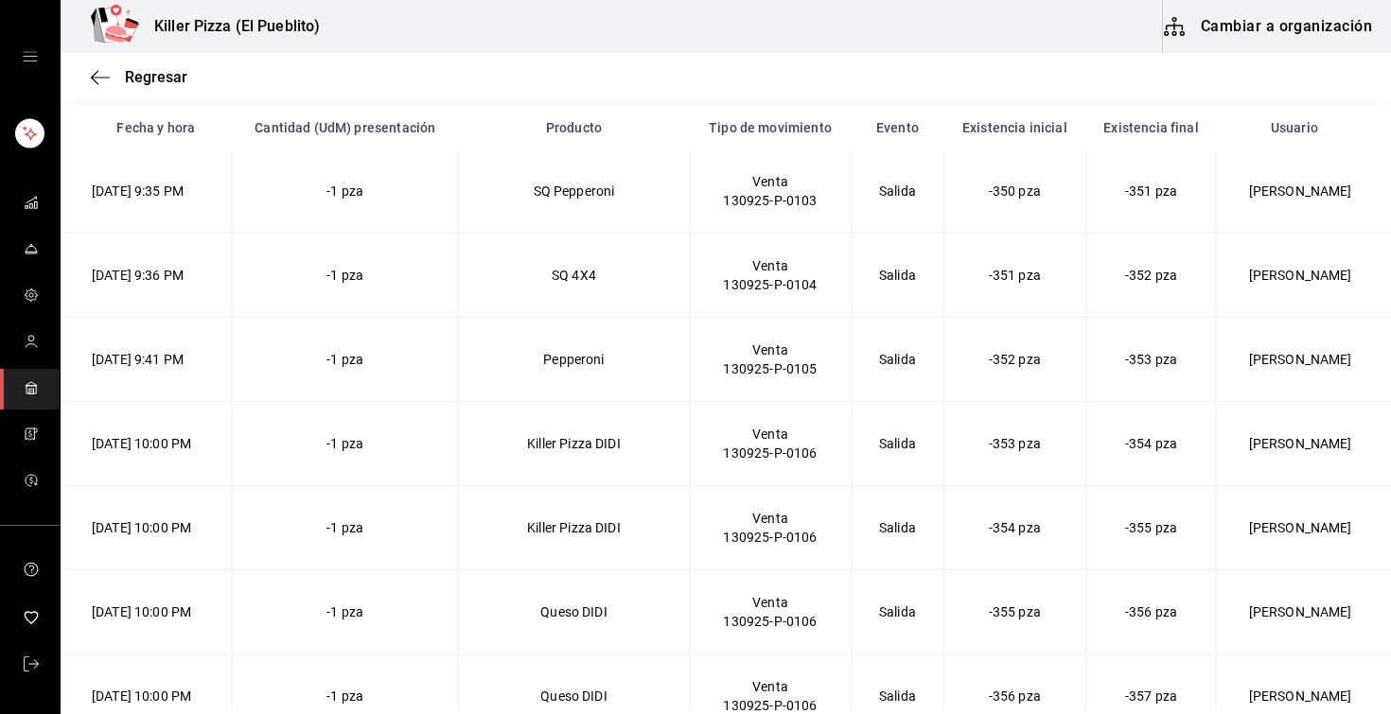
scroll to position [13175, 0]
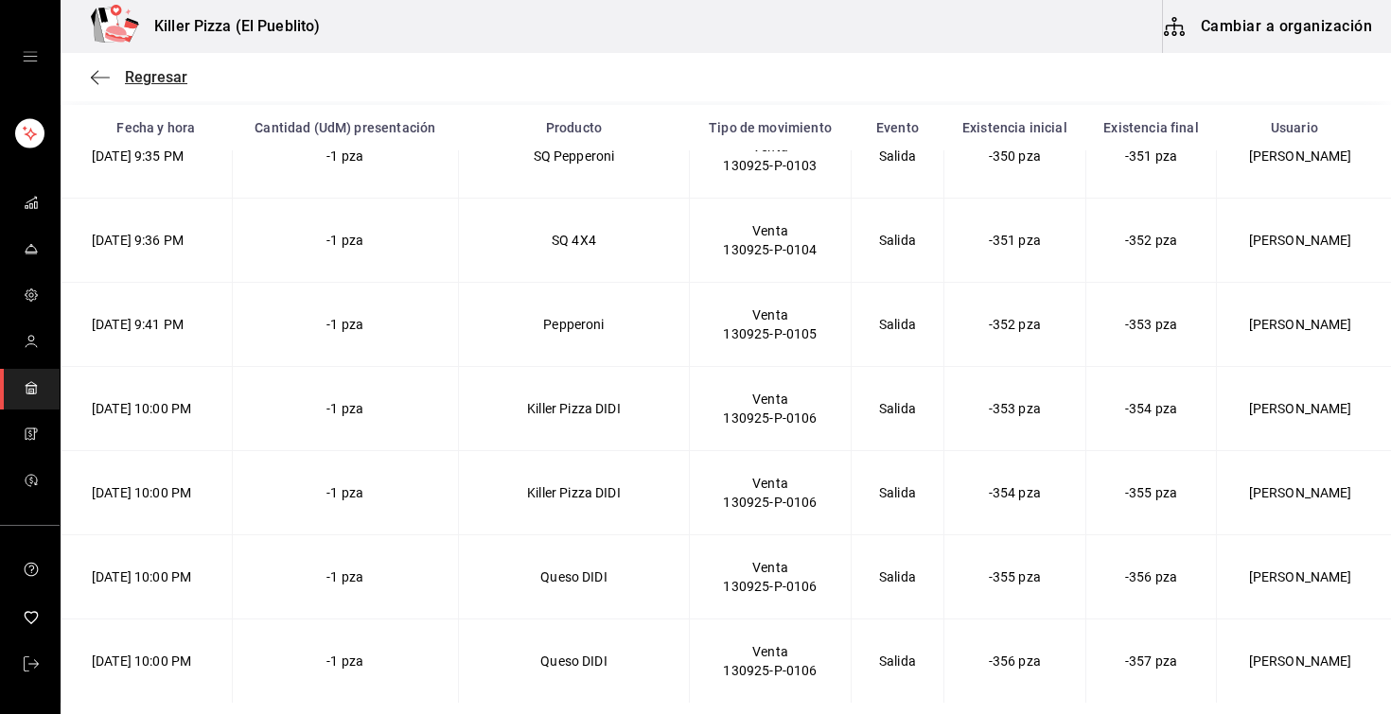
click at [167, 78] on span "Regresar" at bounding box center [156, 77] width 62 height 18
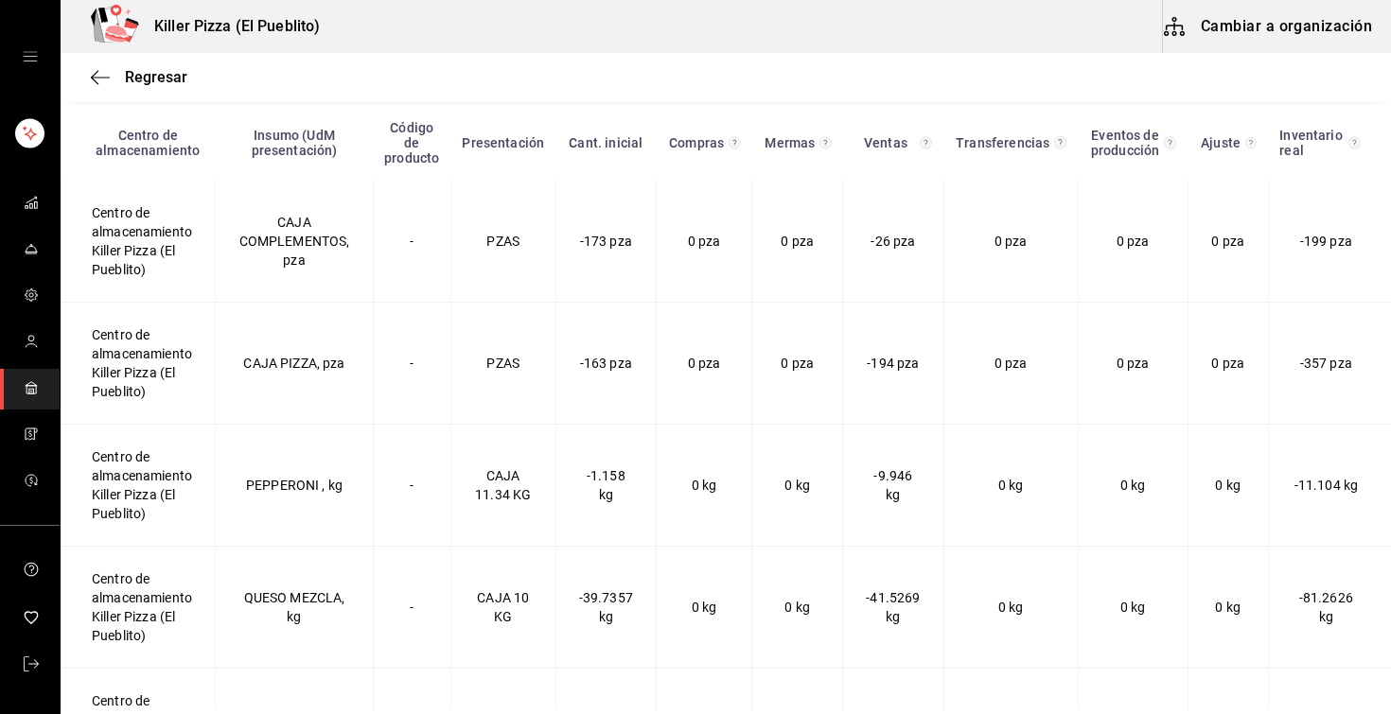
scroll to position [249, 0]
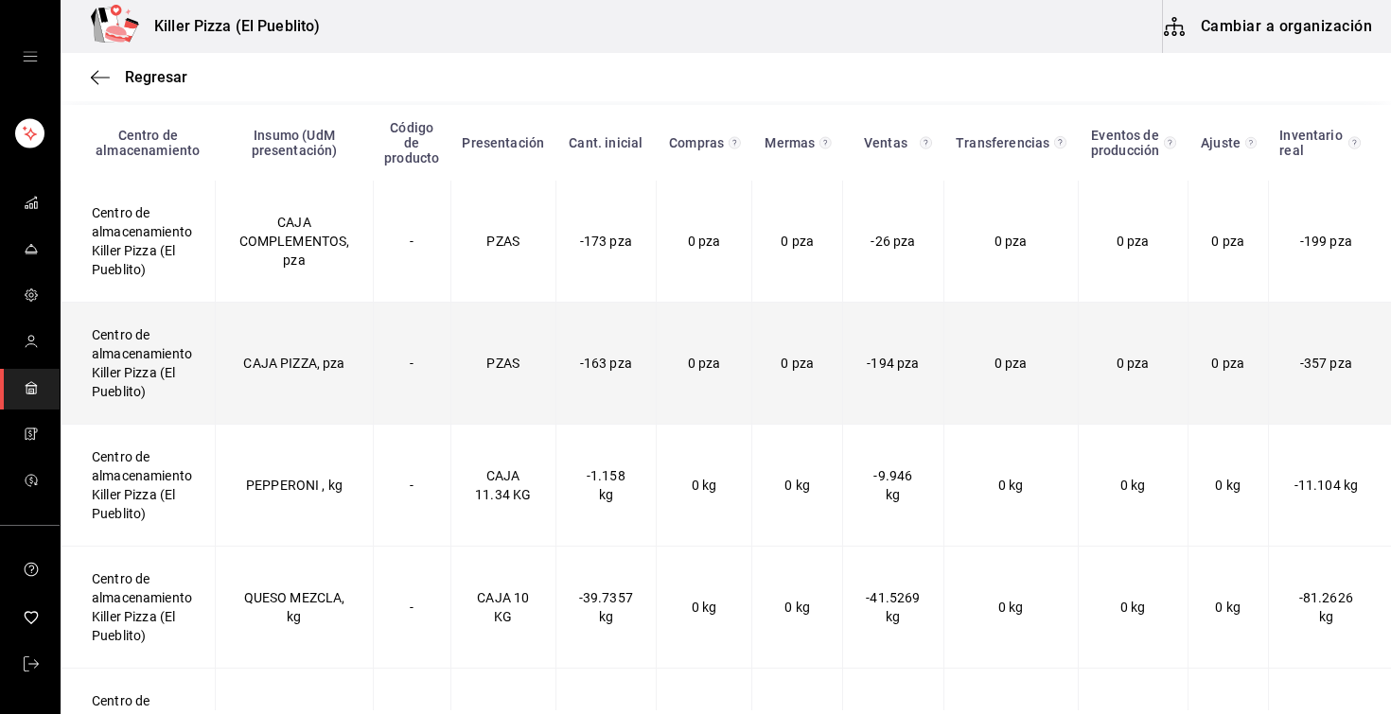
click at [163, 349] on td "Centro de almacenamiento Killer Pizza (El Pueblito)" at bounding box center [138, 364] width 154 height 122
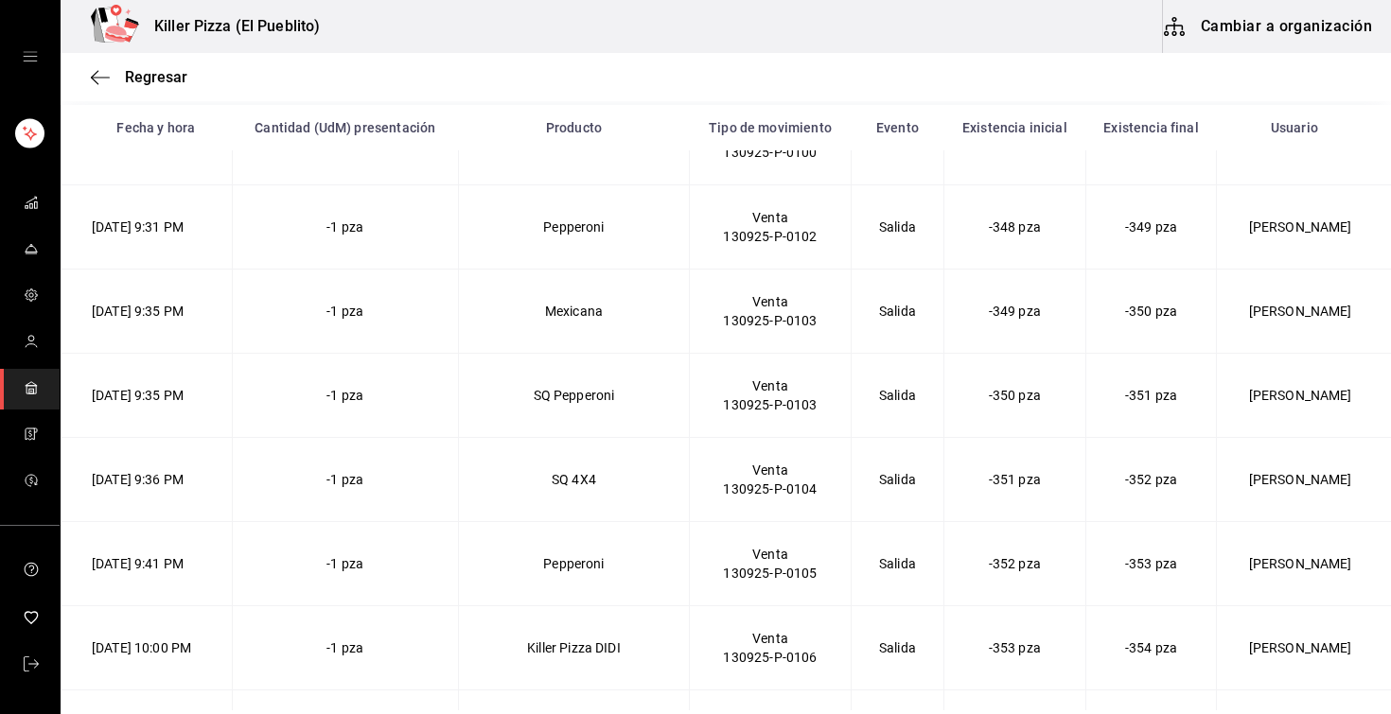
scroll to position [13175, 0]
